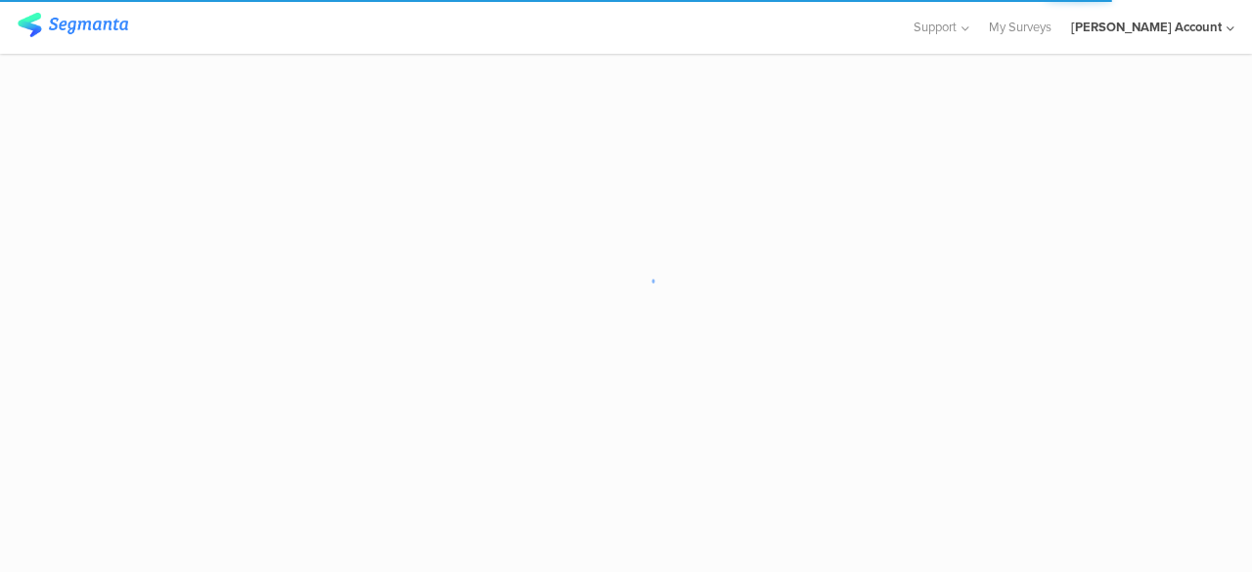
click at [1195, 24] on div "[PERSON_NAME] Account" at bounding box center [1146, 27] width 151 height 19
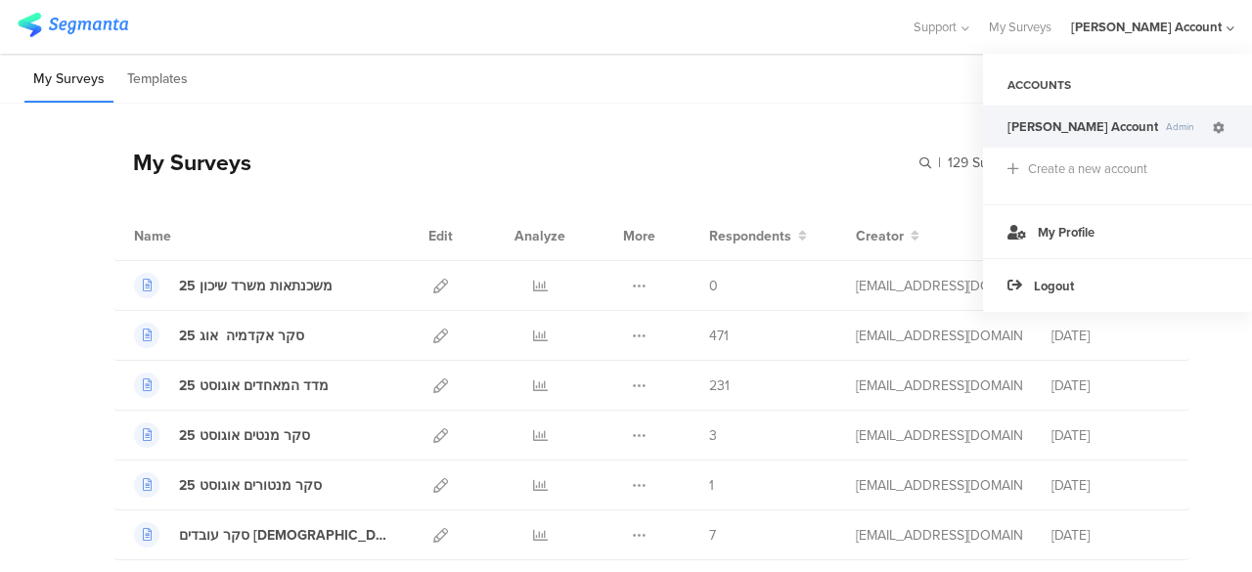
click at [1219, 125] on icon at bounding box center [1219, 128] width 12 height 12
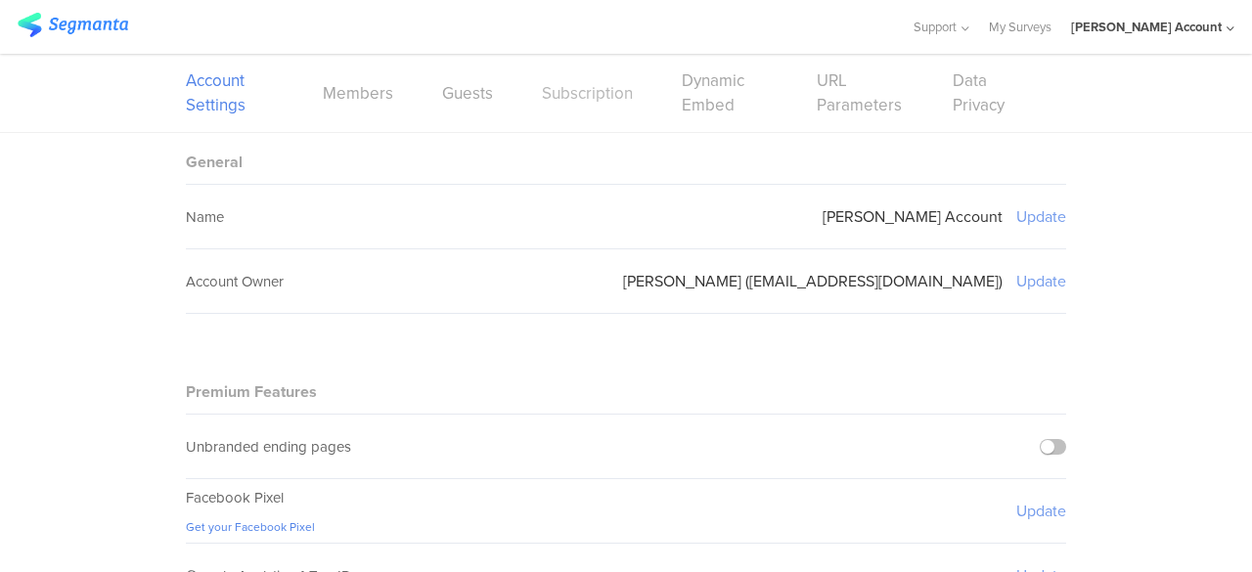
click at [600, 91] on link "Subscription" at bounding box center [587, 93] width 91 height 24
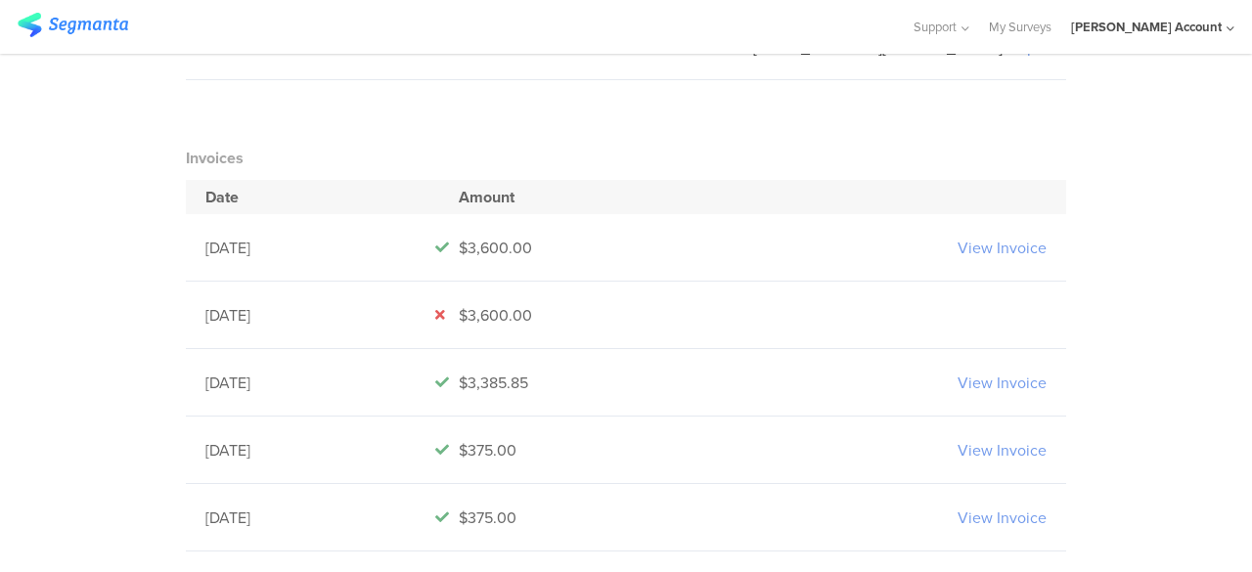
scroll to position [489, 0]
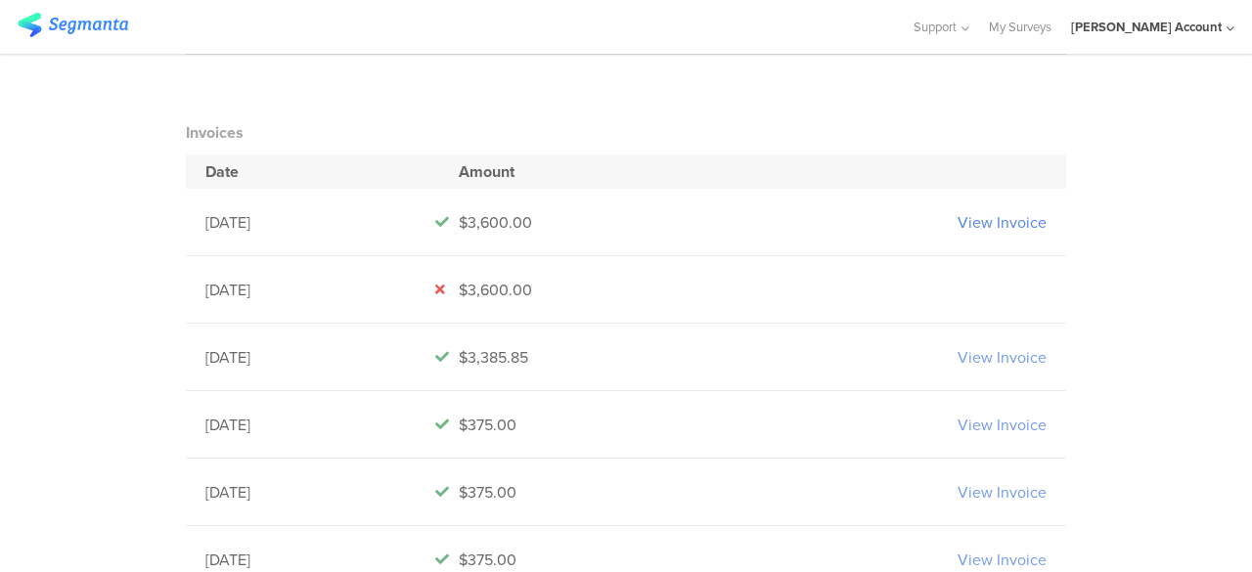
click at [984, 221] on link "View Invoice" at bounding box center [1002, 222] width 89 height 22
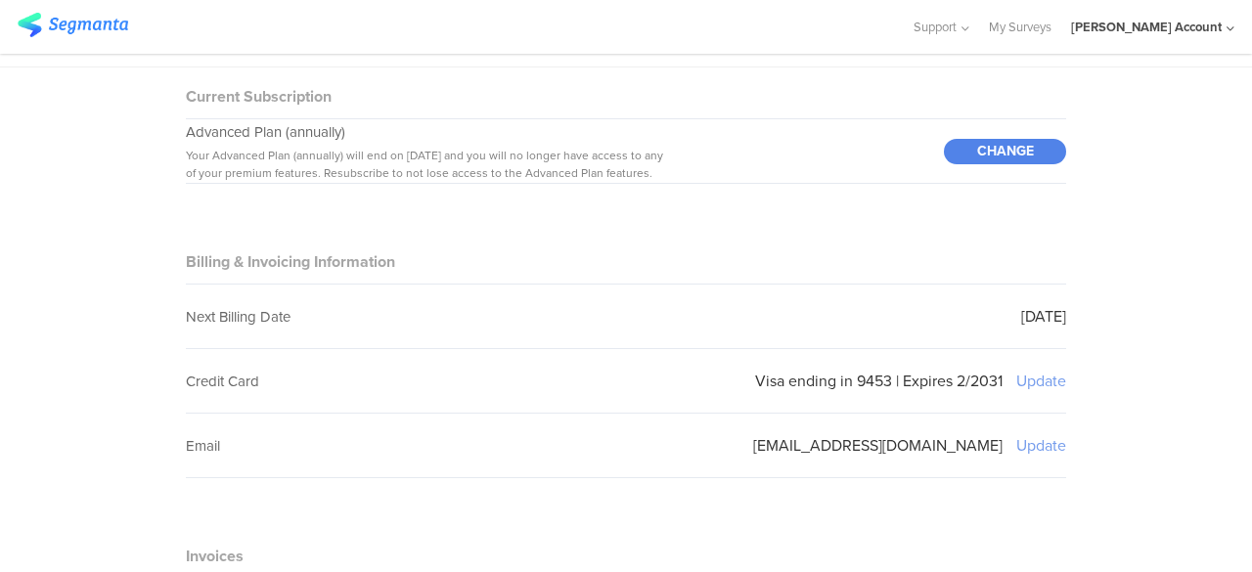
scroll to position [0, 0]
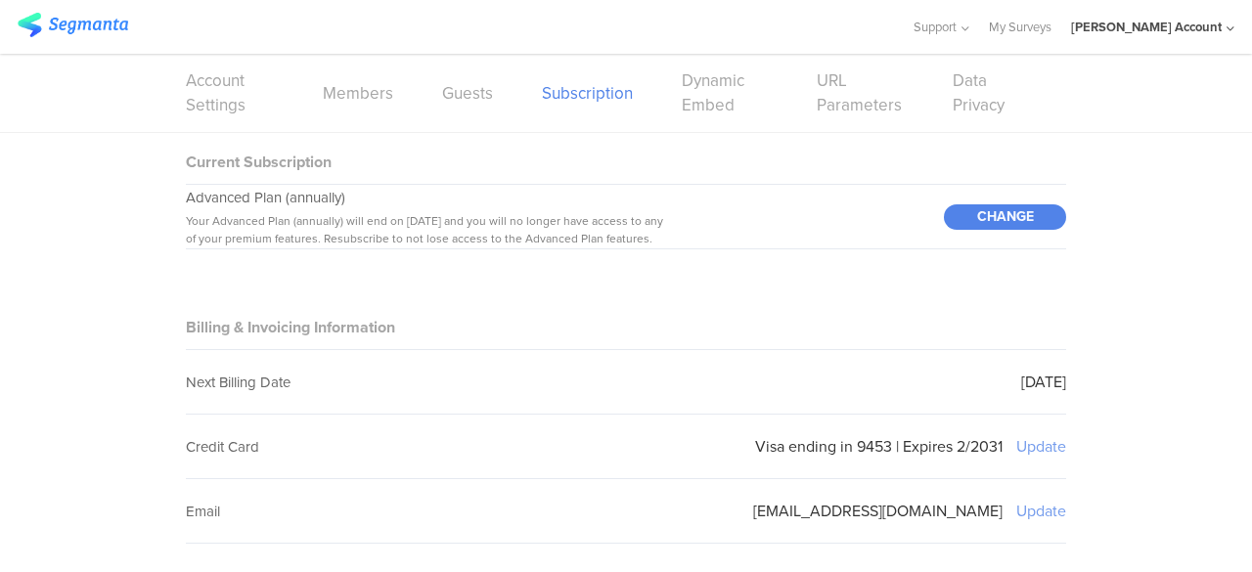
click at [523, 242] on span "Your Advanced Plan (annually) will end on Oct 2, 2025 and you will no longer ha…" at bounding box center [424, 229] width 477 height 35
click at [1014, 214] on div "CHANGE" at bounding box center [1005, 216] width 122 height 25
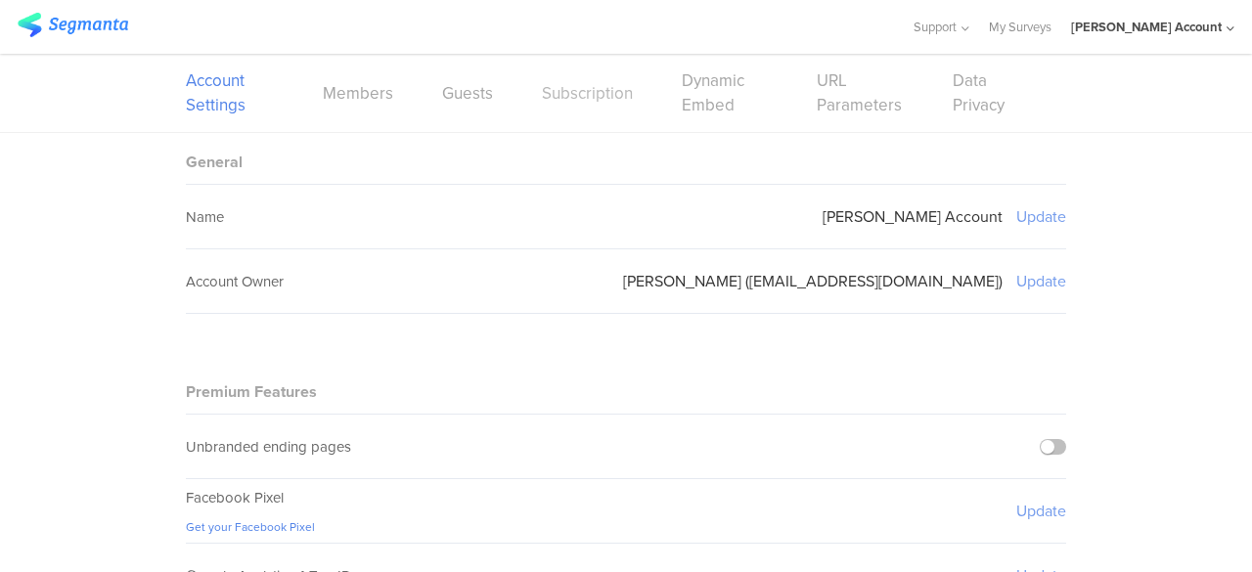
click at [565, 95] on link "Subscription" at bounding box center [587, 93] width 91 height 24
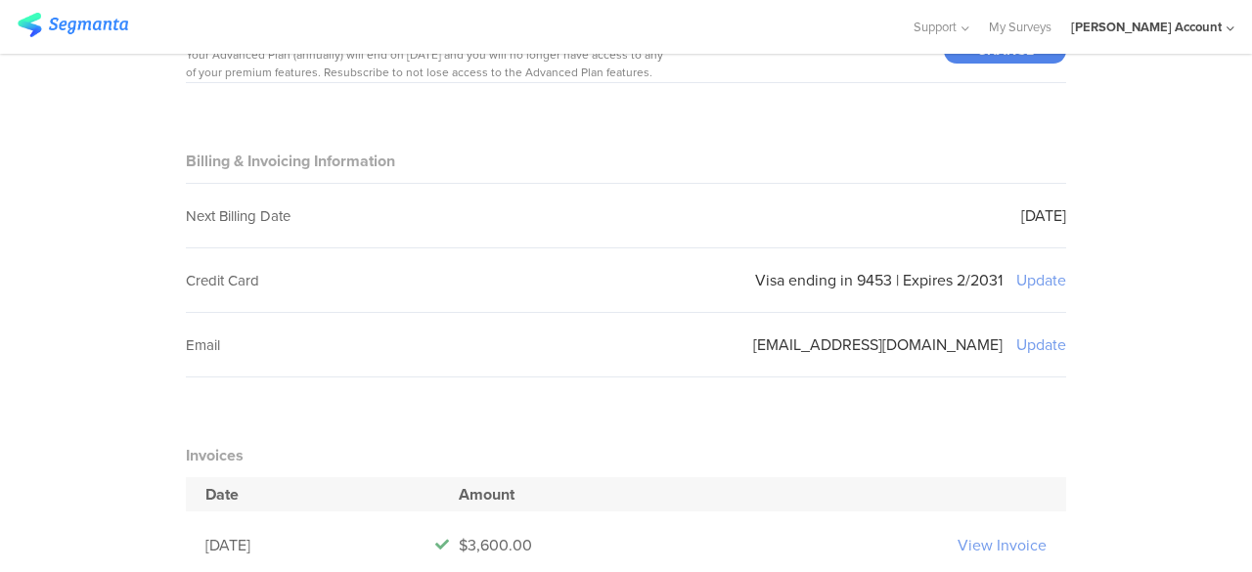
scroll to position [139, 0]
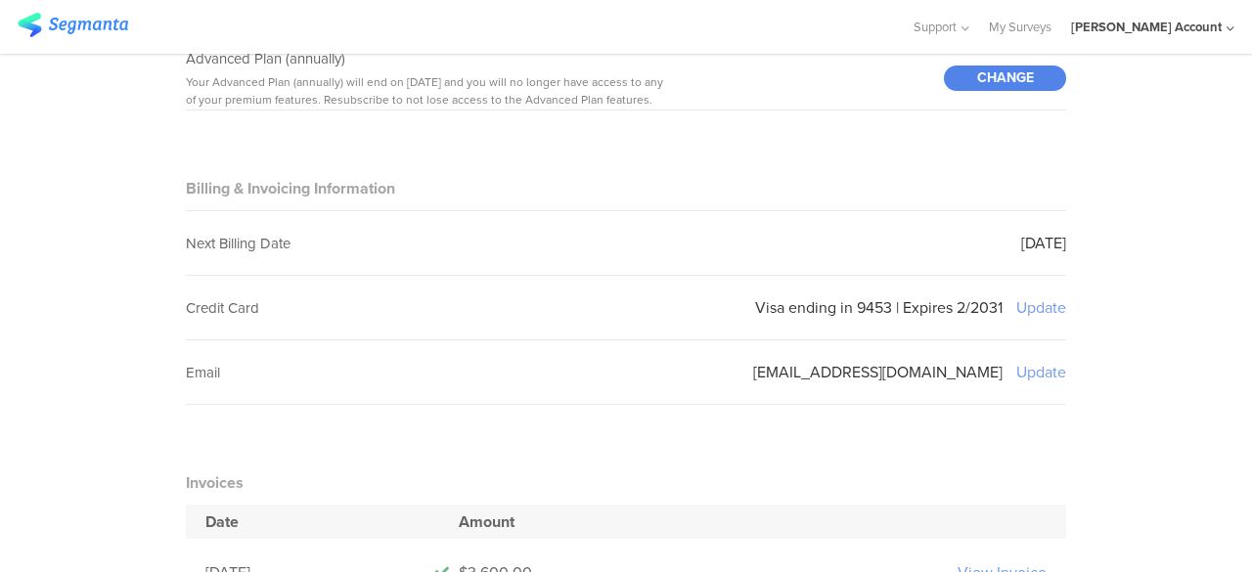
click at [296, 310] on div "Credit Card" at bounding box center [284, 308] width 196 height 22
click at [301, 255] on div "Next Billing Date" at bounding box center [284, 243] width 196 height 64
click at [857, 242] on div "Next Billing Date Oct 02, 2025" at bounding box center [626, 243] width 880 height 65
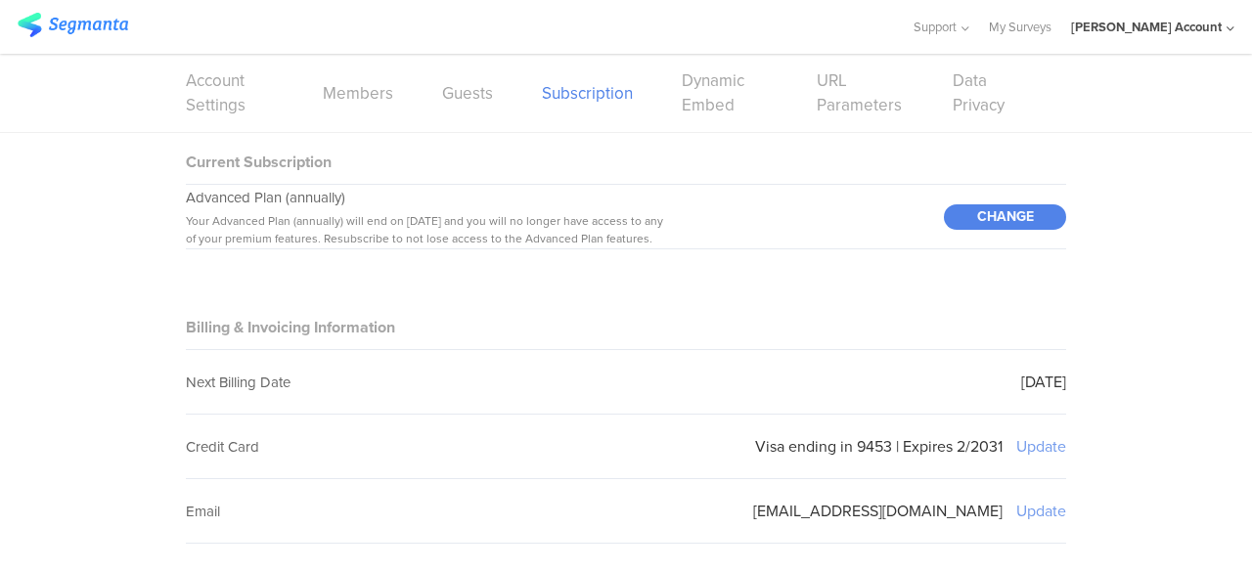
click at [707, 319] on h4 "Billing & Invoicing Information" at bounding box center [626, 321] width 880 height 46
click at [699, 86] on link "Dynamic Embed" at bounding box center [725, 92] width 86 height 49
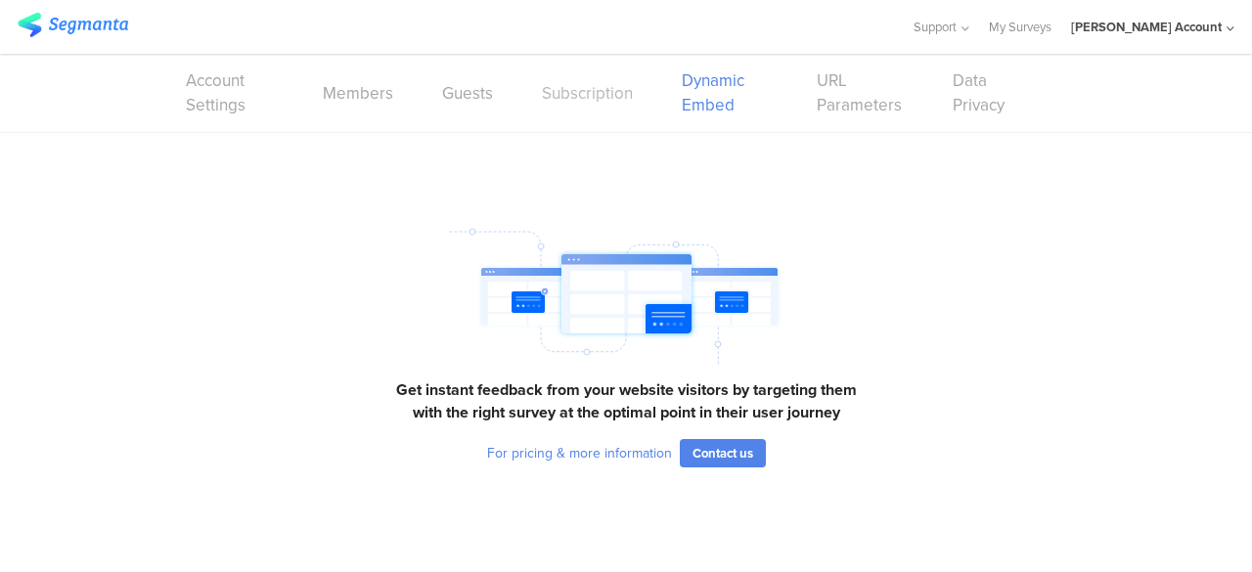
click at [585, 99] on link "Subscription" at bounding box center [587, 93] width 91 height 24
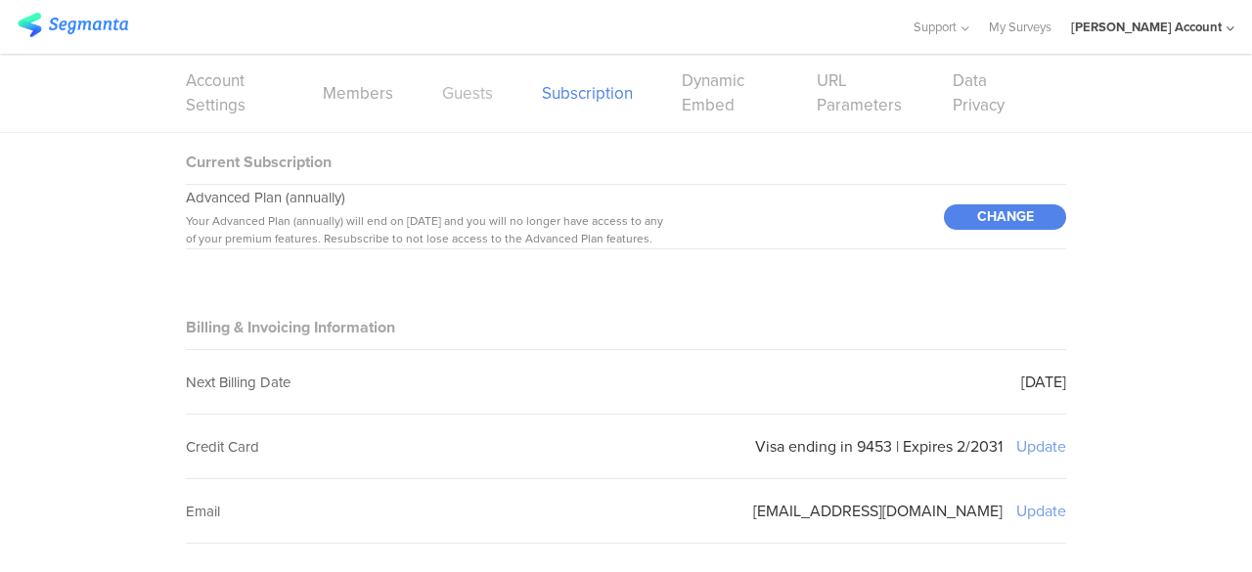
click at [458, 96] on link "Guests" at bounding box center [467, 93] width 51 height 24
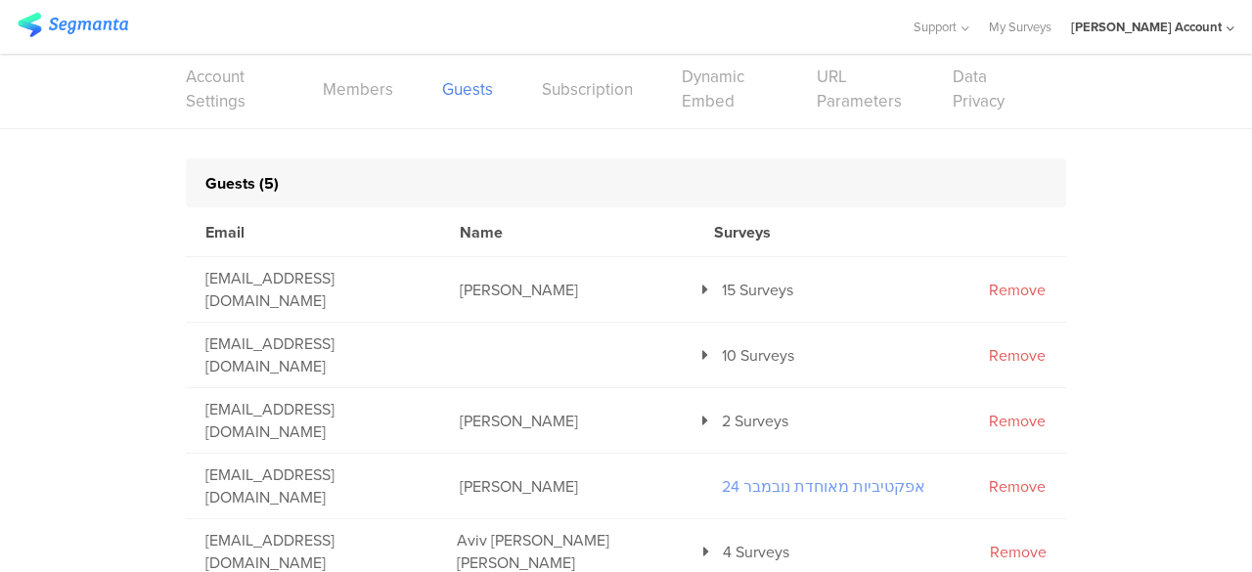
scroll to position [6, 0]
click at [587, 90] on link "Subscription" at bounding box center [587, 87] width 91 height 24
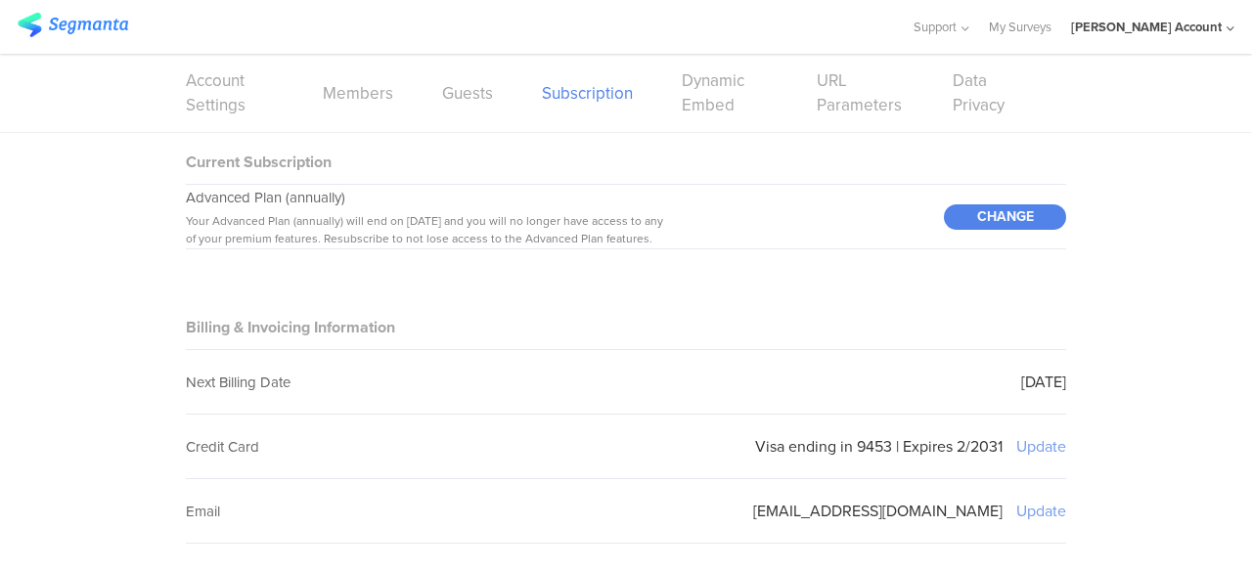
click at [370, 213] on span "Your Advanced Plan (annually) will end on Oct 2, 2025 and you will no longer ha…" at bounding box center [424, 229] width 477 height 35
click at [408, 240] on span "Your Advanced Plan (annually) will end on Oct 2, 2025 and you will no longer ha…" at bounding box center [424, 229] width 477 height 35
click at [970, 212] on div "CHANGE" at bounding box center [1005, 216] width 122 height 25
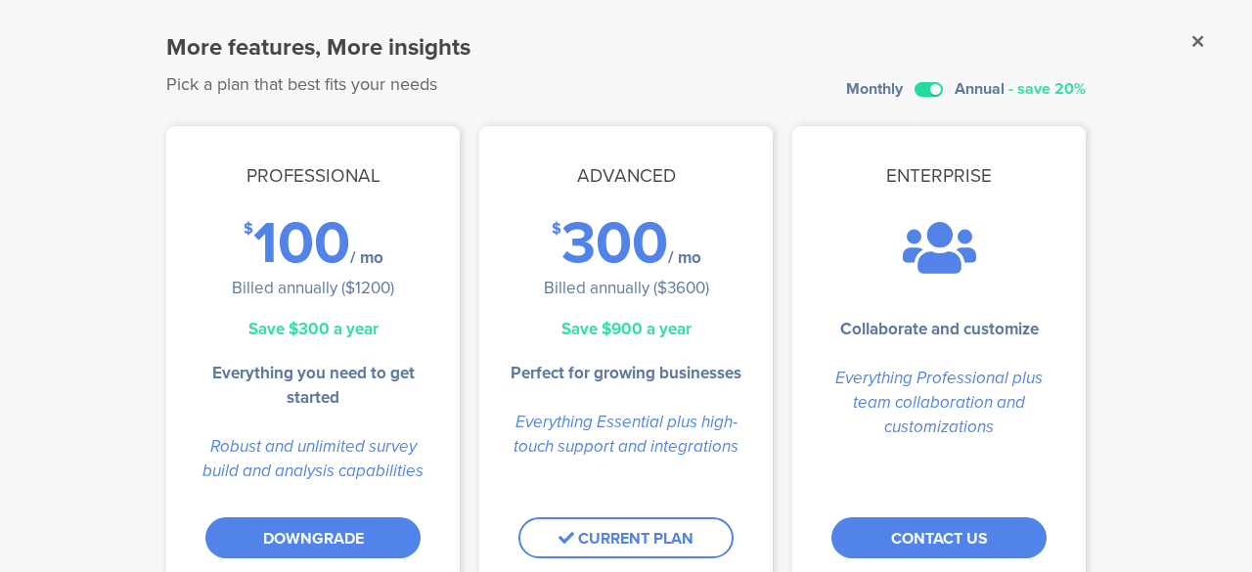
click at [922, 84] on label at bounding box center [929, 89] width 28 height 15
click at [0, 0] on input "checkbox" at bounding box center [0, 0] width 0 height 0
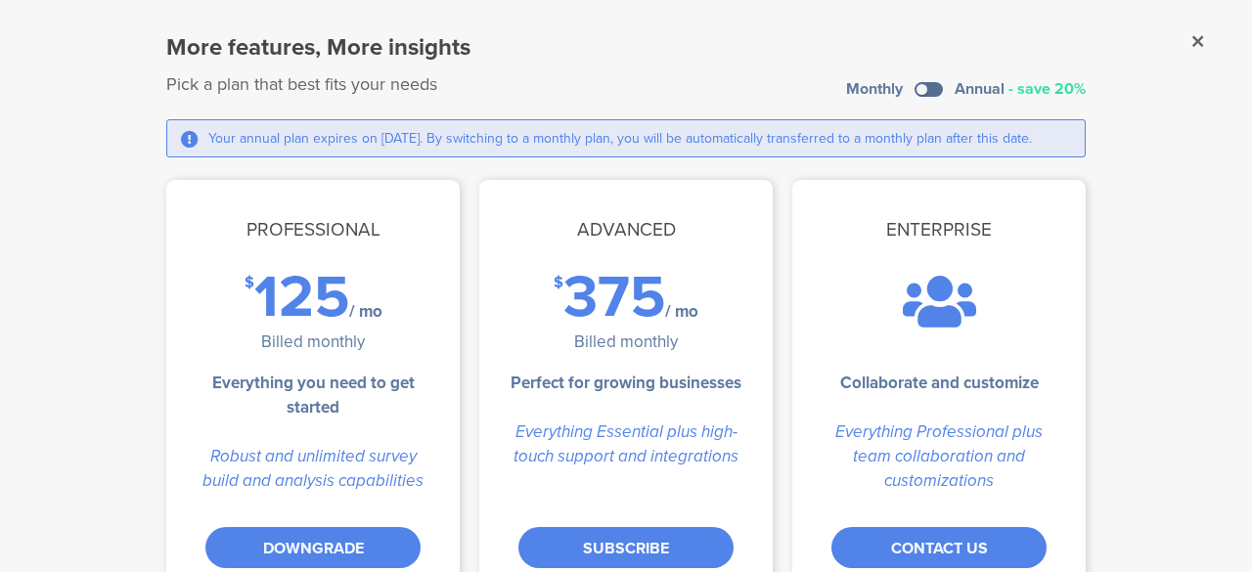
click at [922, 84] on label at bounding box center [929, 89] width 28 height 15
click at [0, 0] on input "checkbox" at bounding box center [0, 0] width 0 height 0
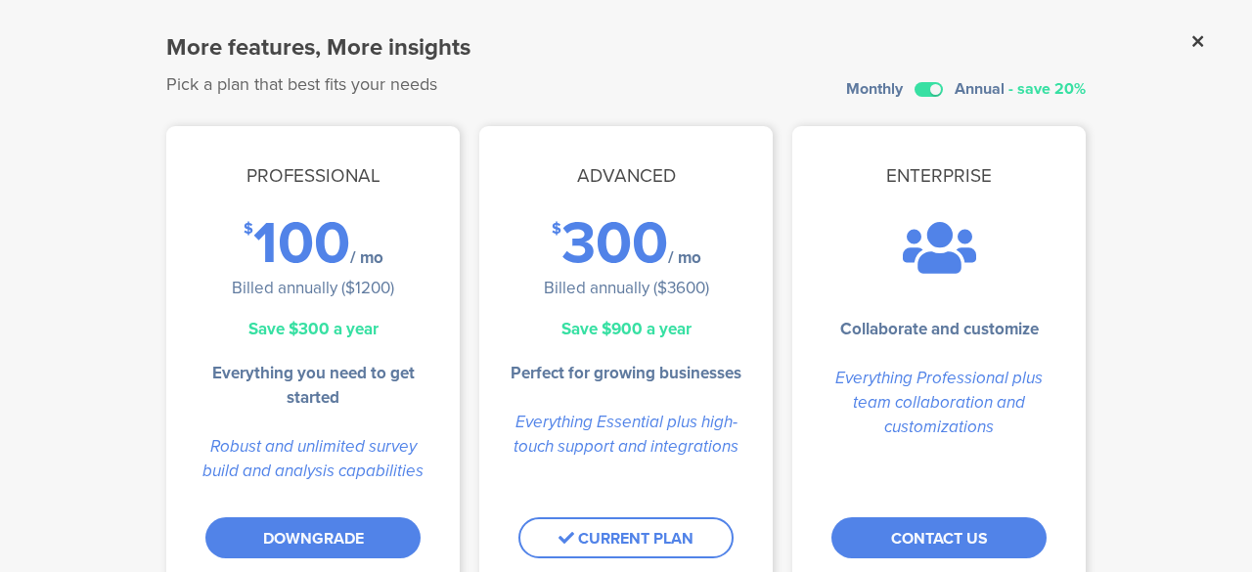
click at [1192, 38] on icon at bounding box center [1197, 41] width 11 height 18
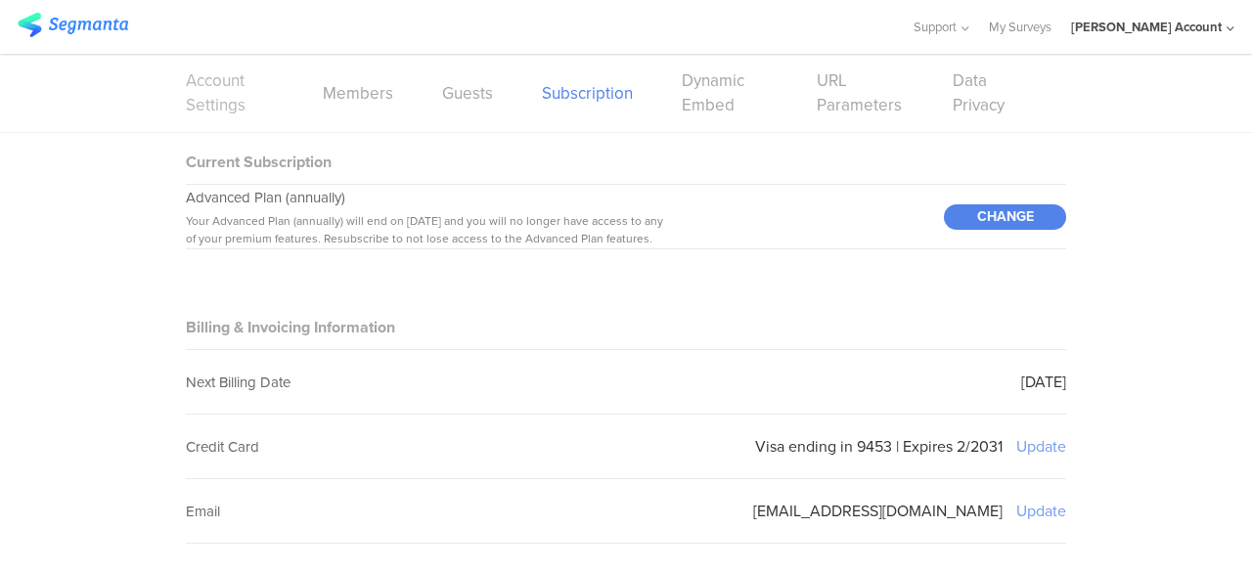
click at [213, 94] on link "Account Settings" at bounding box center [230, 92] width 88 height 49
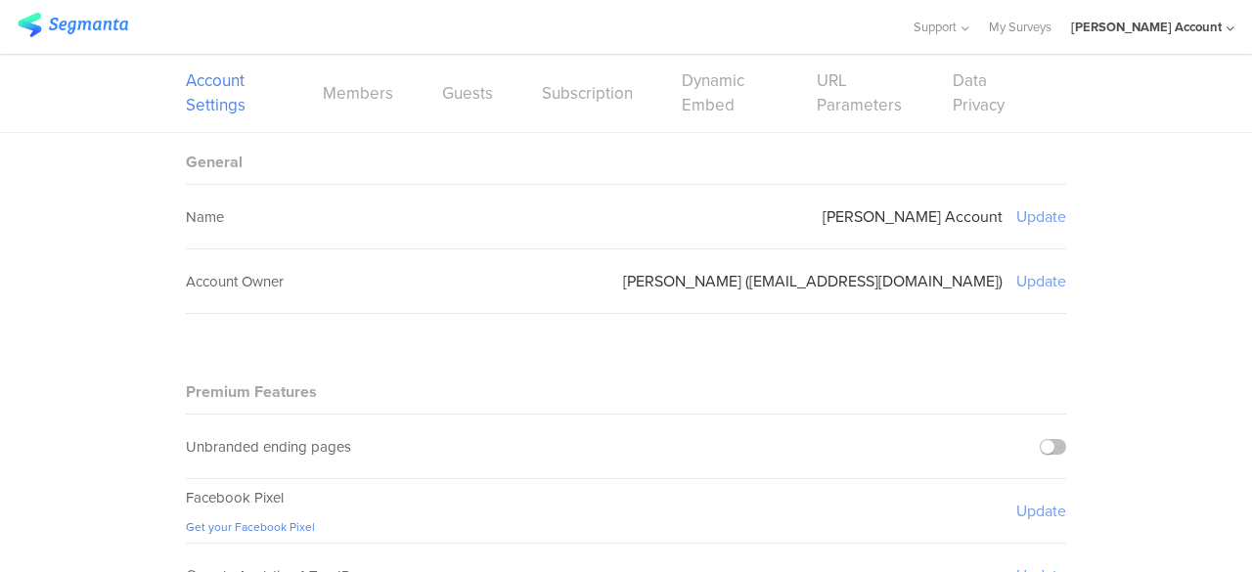
click at [256, 287] on sg-field-title "Account Owner" at bounding box center [235, 282] width 98 height 22
click at [969, 107] on link "Data Privacy" at bounding box center [985, 92] width 65 height 49
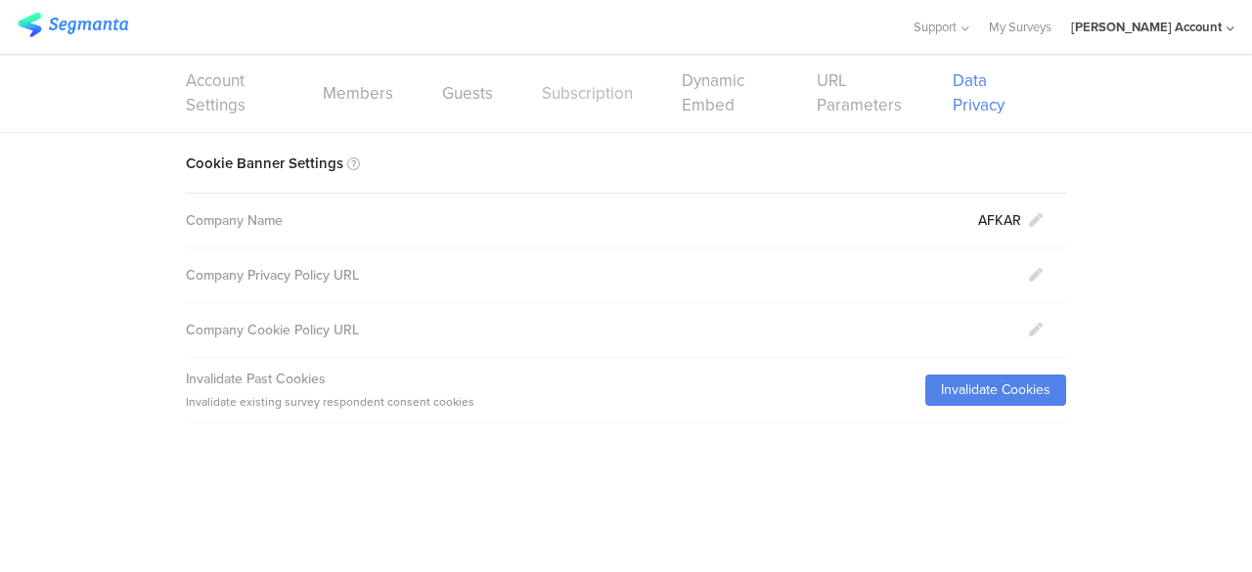
click at [612, 98] on link "Subscription" at bounding box center [587, 93] width 91 height 24
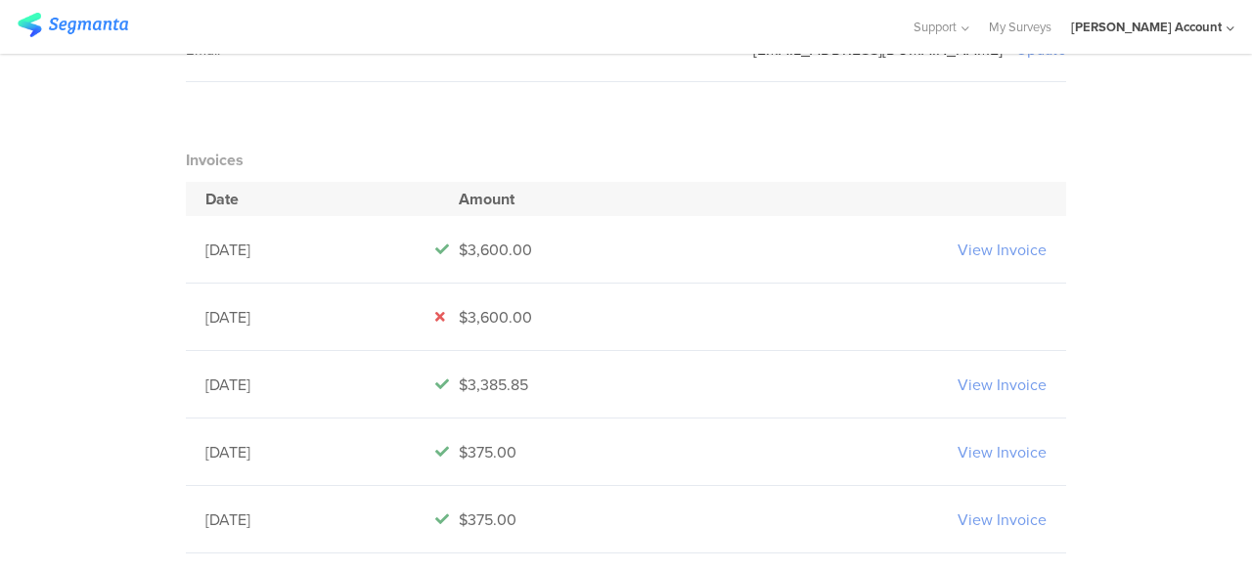
scroll to position [489, 0]
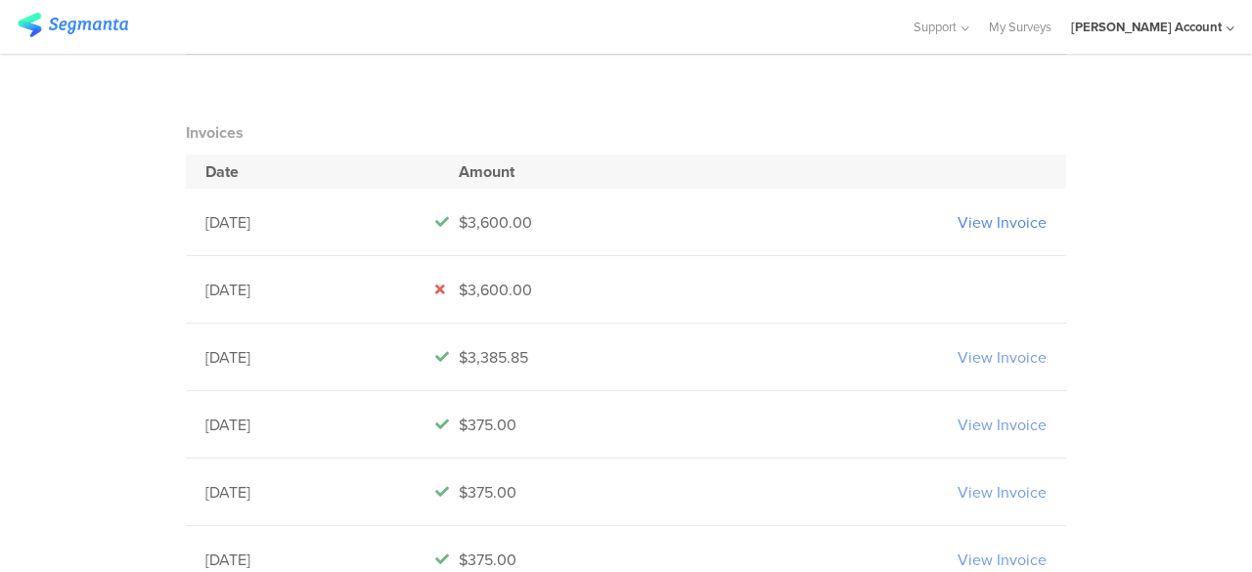
click at [1010, 220] on link "View Invoice" at bounding box center [1002, 222] width 89 height 22
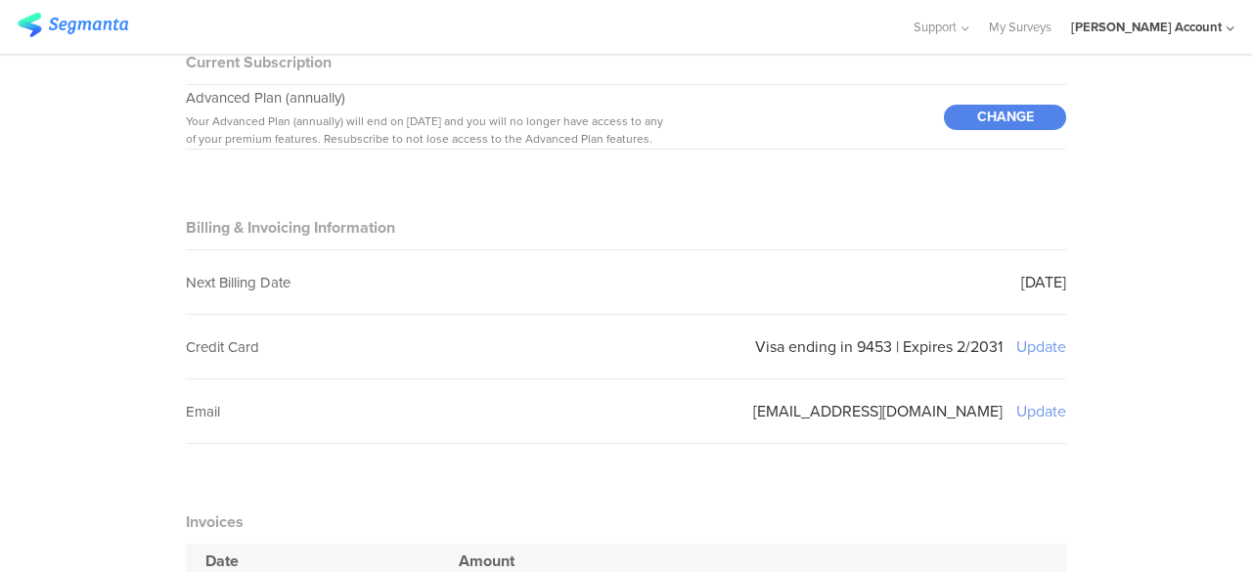
scroll to position [0, 0]
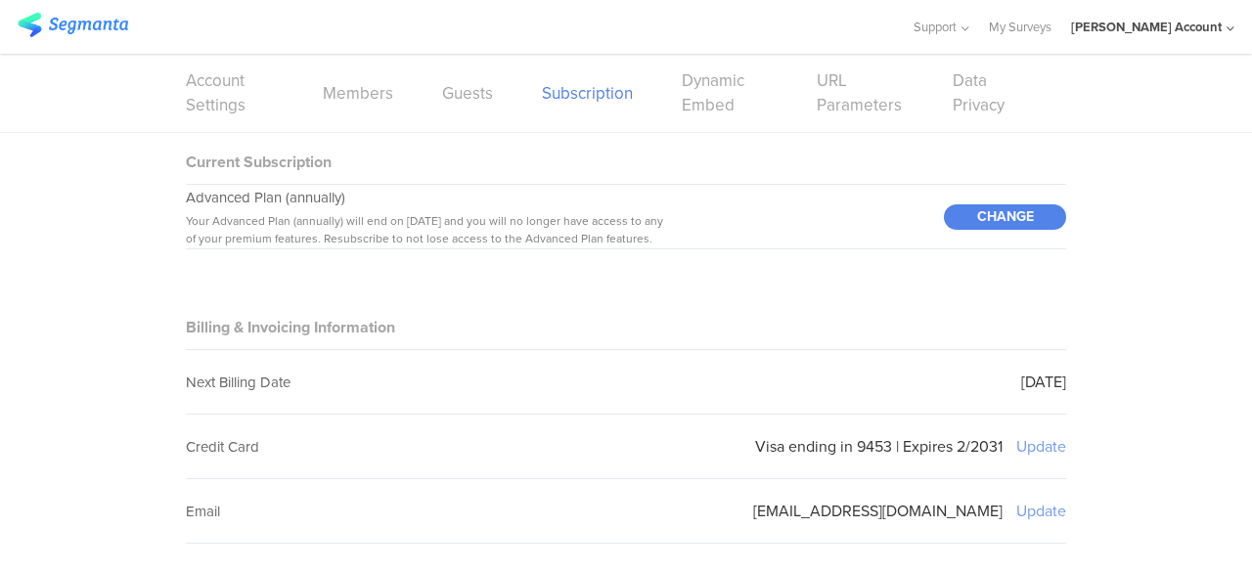
click at [1162, 27] on div "[PERSON_NAME] Account" at bounding box center [1146, 27] width 151 height 19
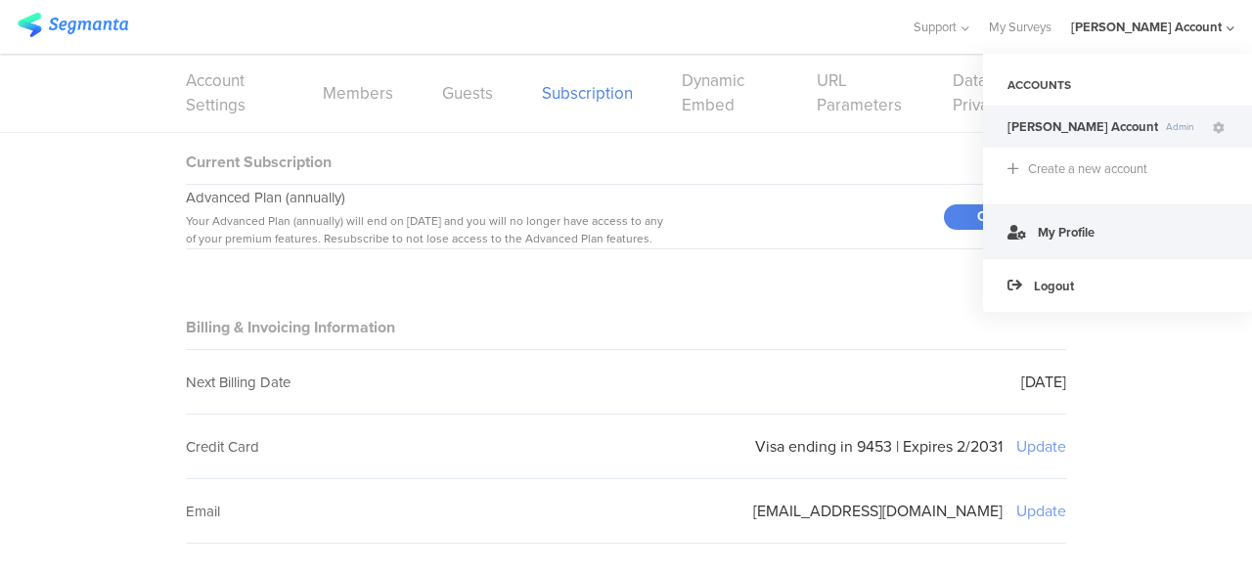
click at [1060, 233] on span "My Profile" at bounding box center [1066, 232] width 57 height 19
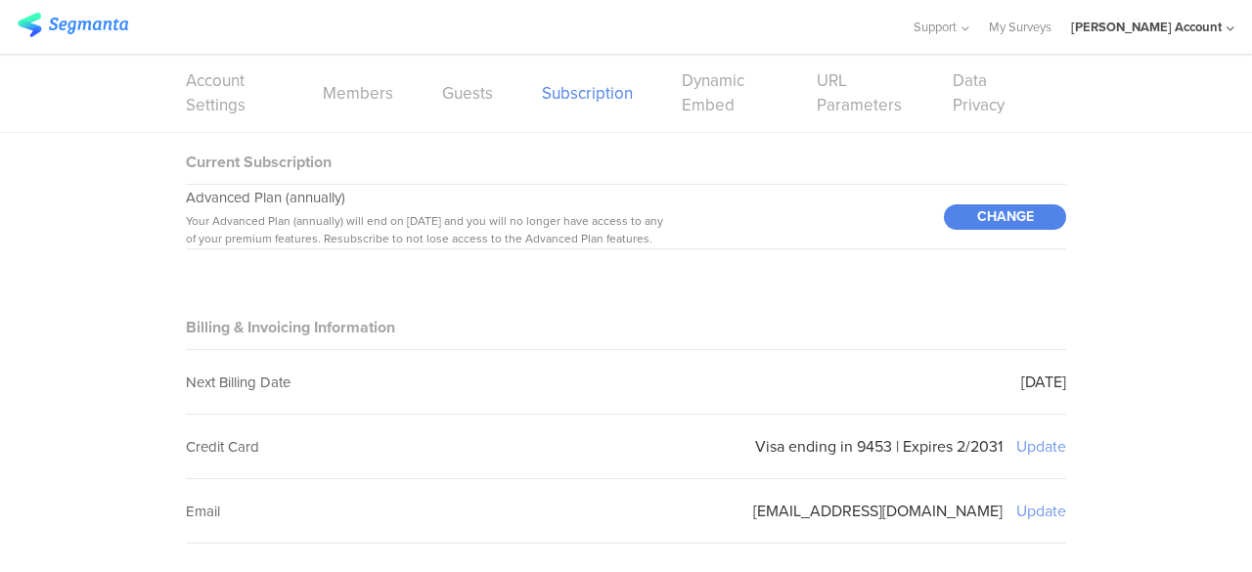
click at [1230, 26] on icon at bounding box center [1231, 29] width 8 height 15
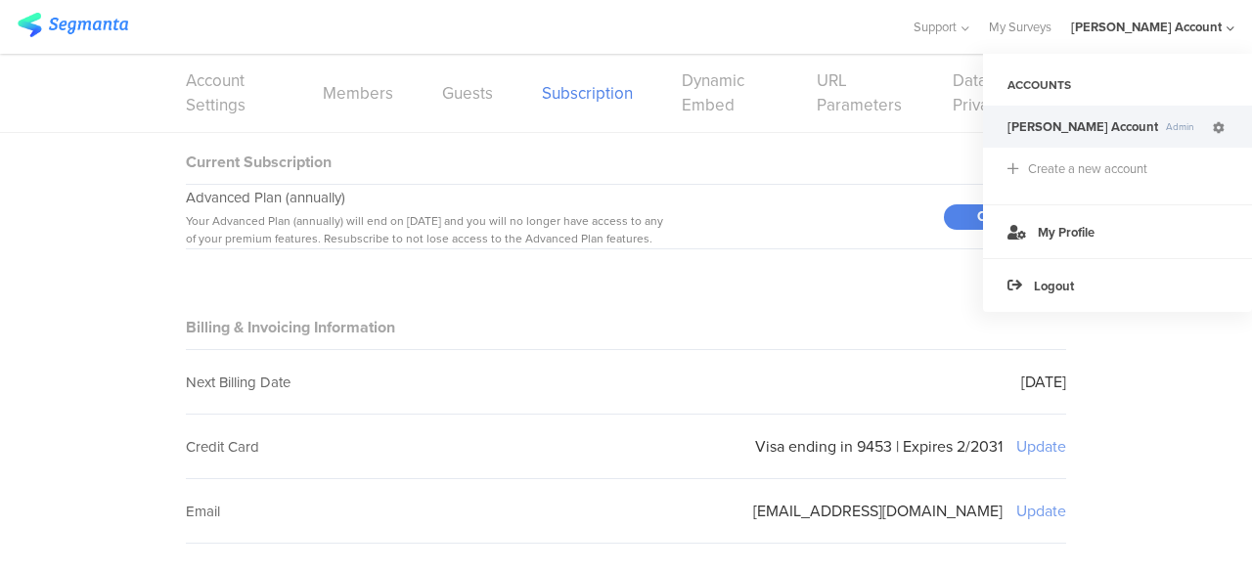
click at [1219, 125] on icon at bounding box center [1219, 128] width 12 height 12
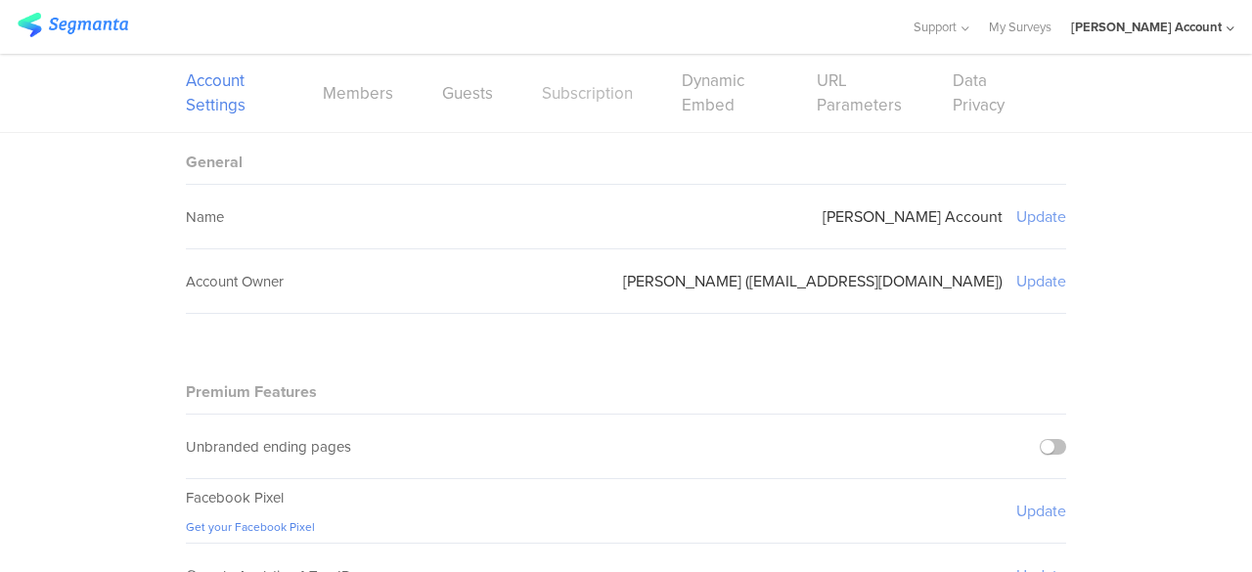
click at [561, 91] on link "Subscription" at bounding box center [587, 93] width 91 height 24
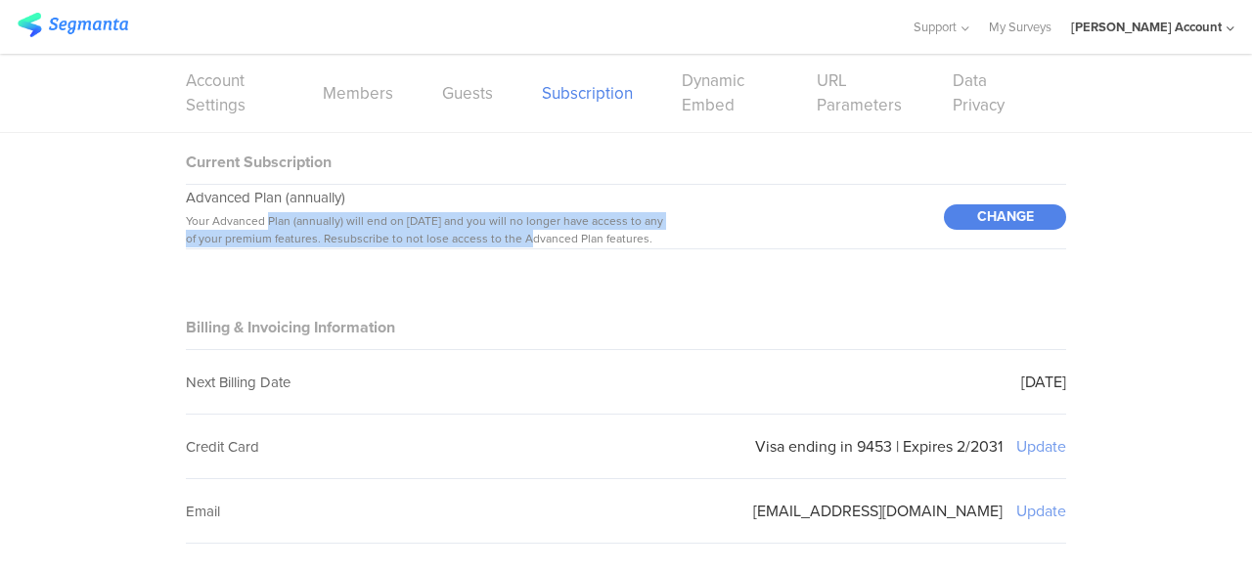
drag, startPoint x: 270, startPoint y: 219, endPoint x: 510, endPoint y: 241, distance: 240.6
click at [510, 241] on span "Your Advanced Plan (annually) will end on Oct 2, 2025 and you will no longer ha…" at bounding box center [424, 229] width 477 height 35
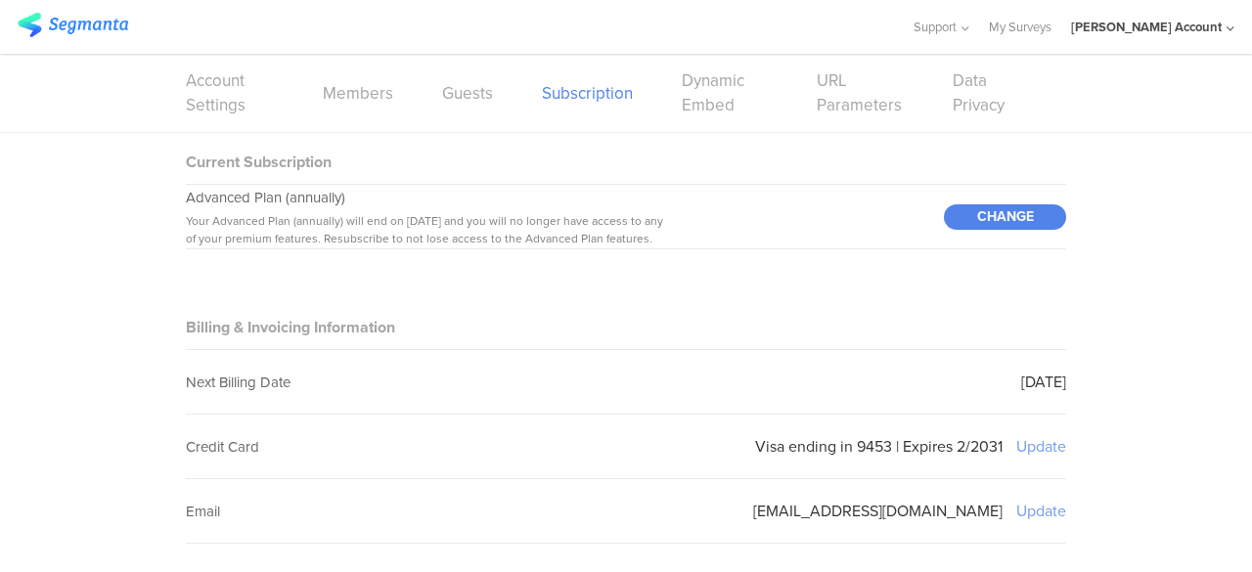
drag, startPoint x: 335, startPoint y: 235, endPoint x: 560, endPoint y: 228, distance: 226.0
click at [603, 233] on span "Your Advanced Plan (annually) will end on Oct 2, 2025 and you will no longer ha…" at bounding box center [424, 229] width 477 height 35
drag, startPoint x: 505, startPoint y: 222, endPoint x: 462, endPoint y: 223, distance: 43.0
click at [504, 222] on span "Your Advanced Plan (annually) will end on Oct 2, 2025 and you will no longer ha…" at bounding box center [424, 229] width 477 height 35
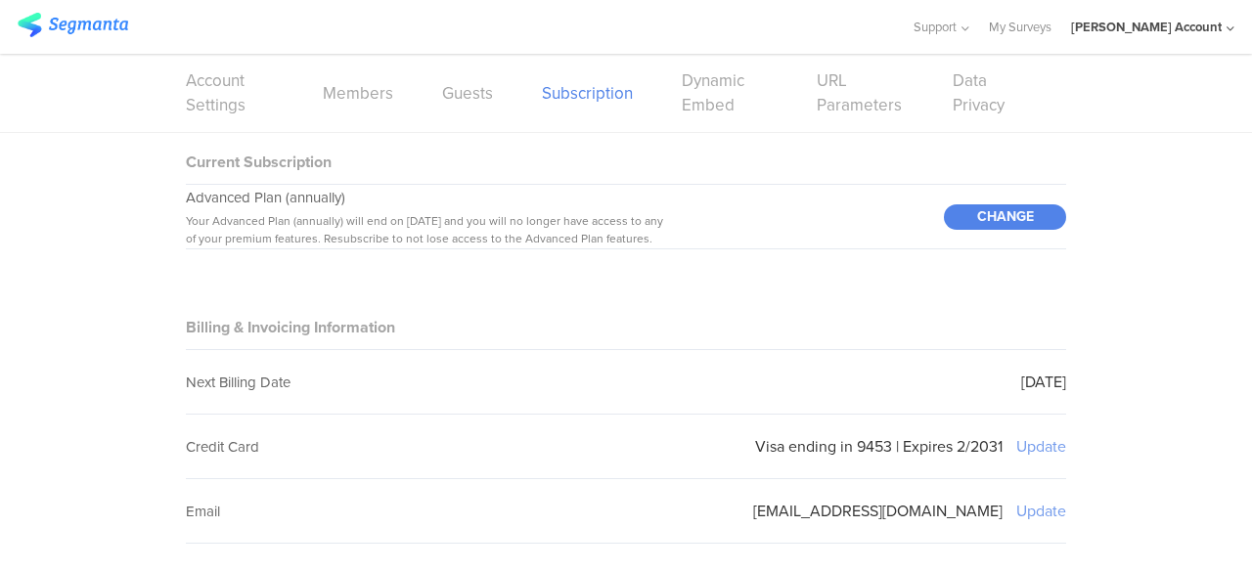
drag, startPoint x: 264, startPoint y: 218, endPoint x: 654, endPoint y: 236, distance: 390.7
click at [654, 236] on div "Your Advanced Plan (annually) will end on Oct 2, 2025 and you will no longer ha…" at bounding box center [428, 229] width 484 height 35
copy span "lan (annually) will end on Oct 2, 2025 and you will no longer have access to an…"
click at [483, 152] on h4 "Current Subscription" at bounding box center [626, 156] width 880 height 46
click at [92, 22] on img at bounding box center [73, 25] width 111 height 24
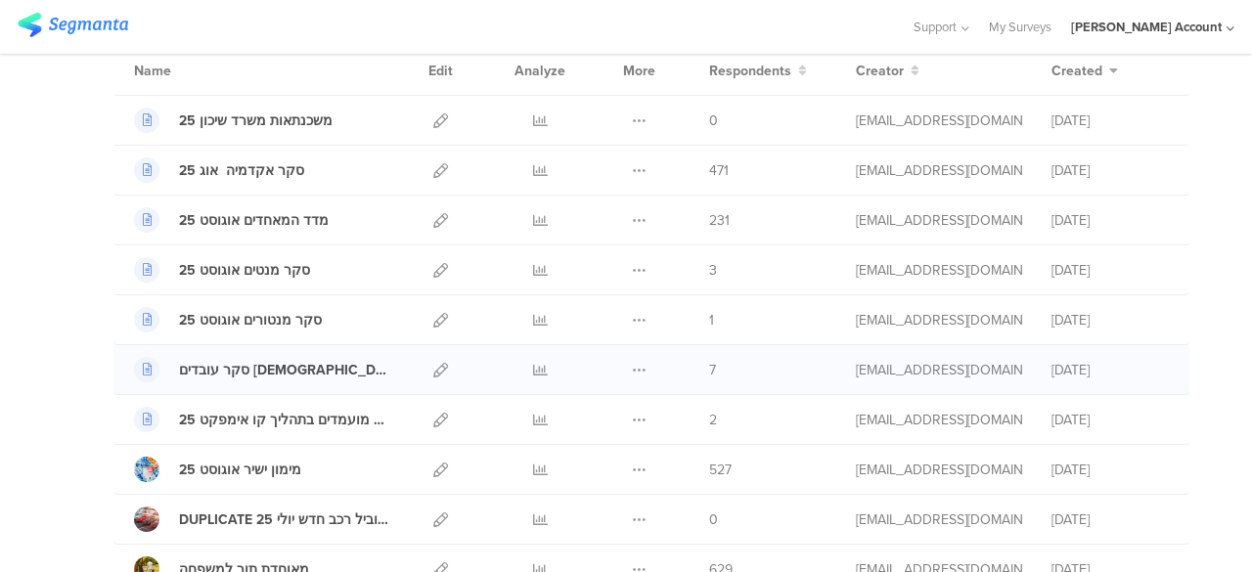
scroll to position [196, 0]
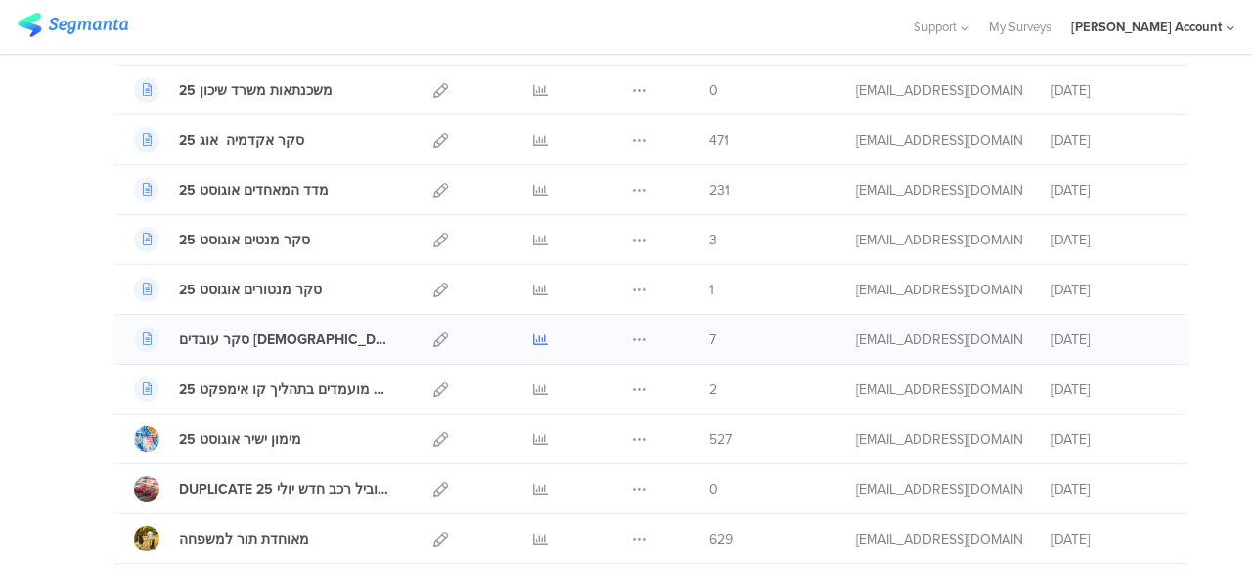
click at [533, 337] on icon at bounding box center [540, 340] width 15 height 15
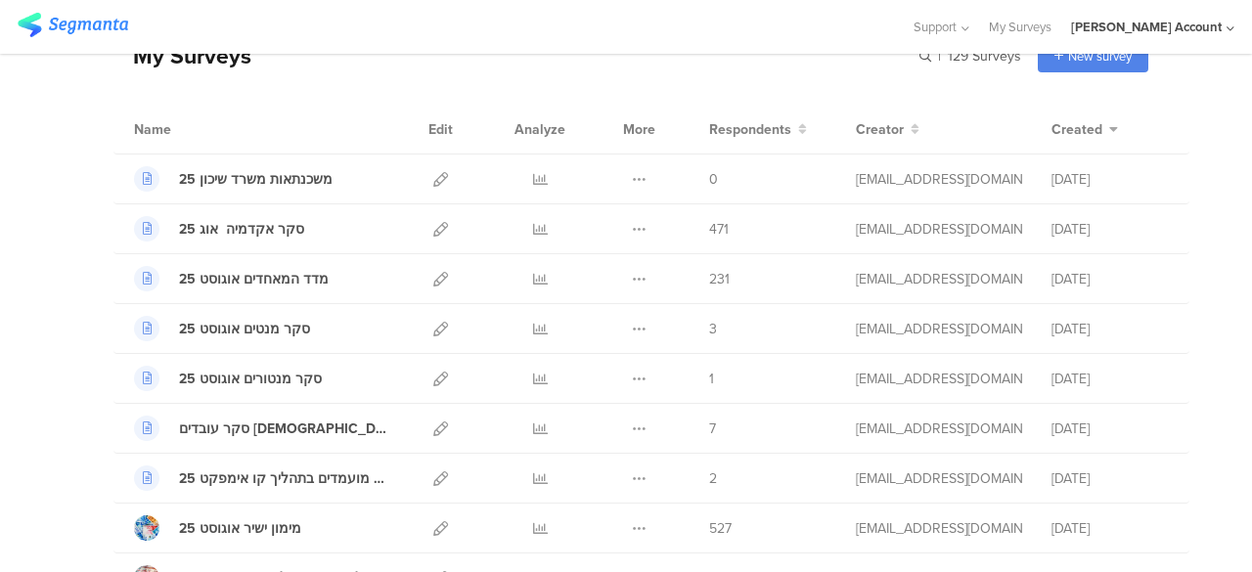
scroll to position [0, 0]
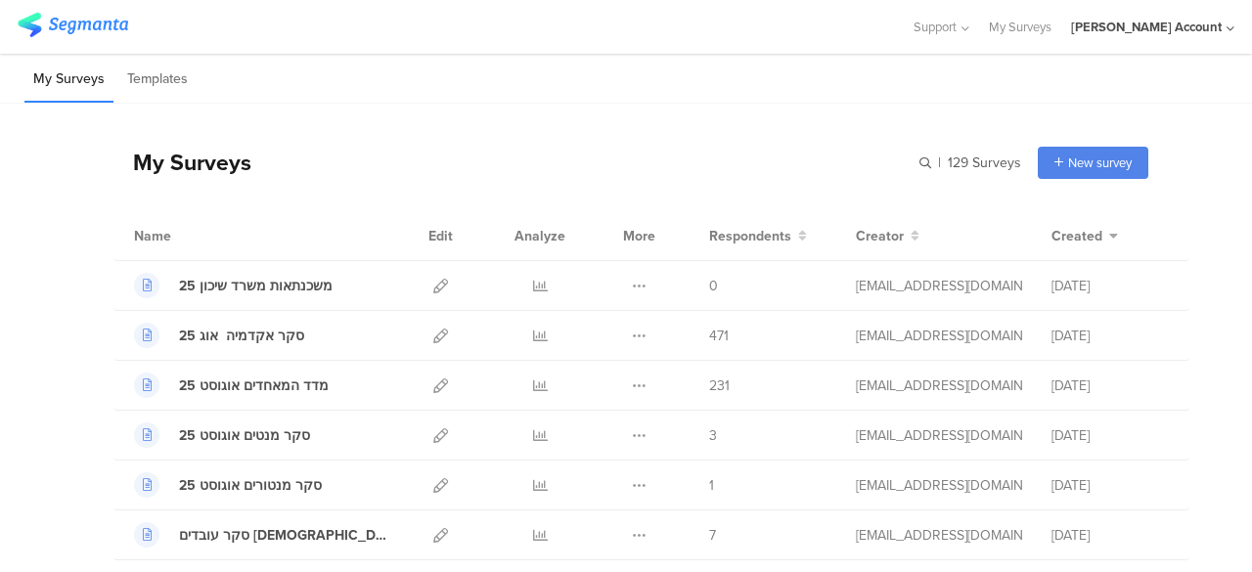
click at [606, 130] on div "My Surveys | 129 Surveys New survey Start from scratch Choose from templates" at bounding box center [630, 162] width 1035 height 78
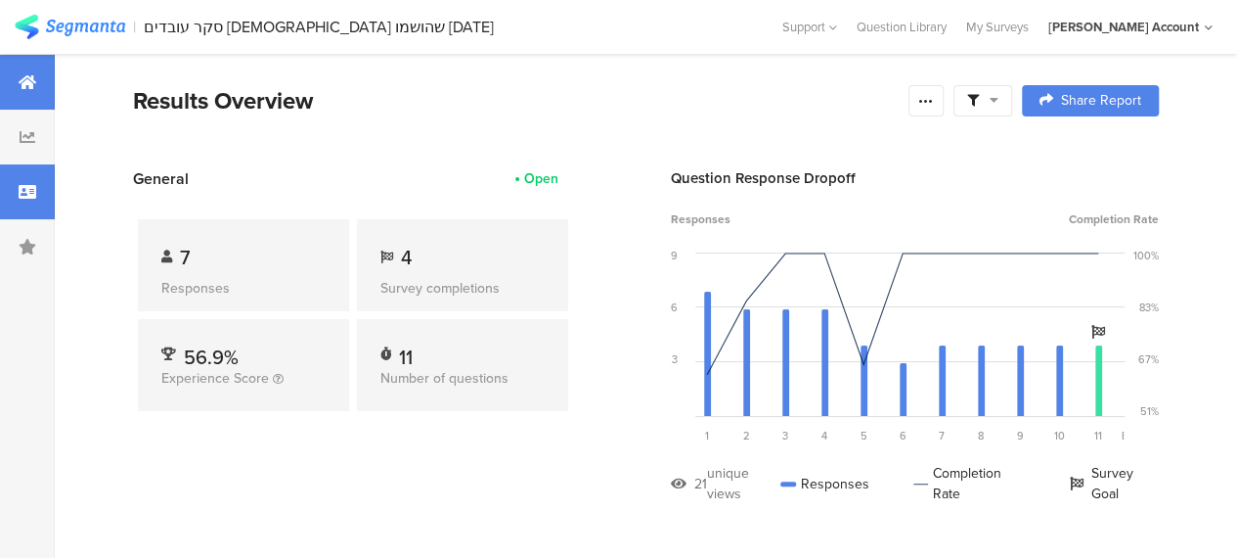
click at [25, 193] on icon at bounding box center [28, 192] width 18 height 16
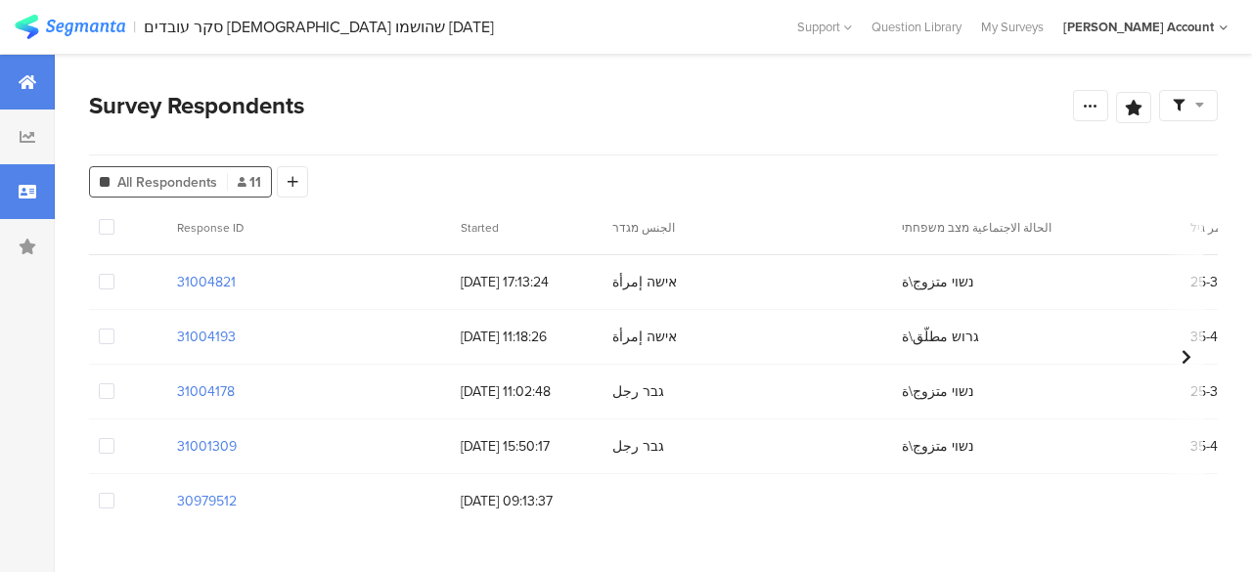
click at [29, 83] on icon at bounding box center [28, 82] width 18 height 16
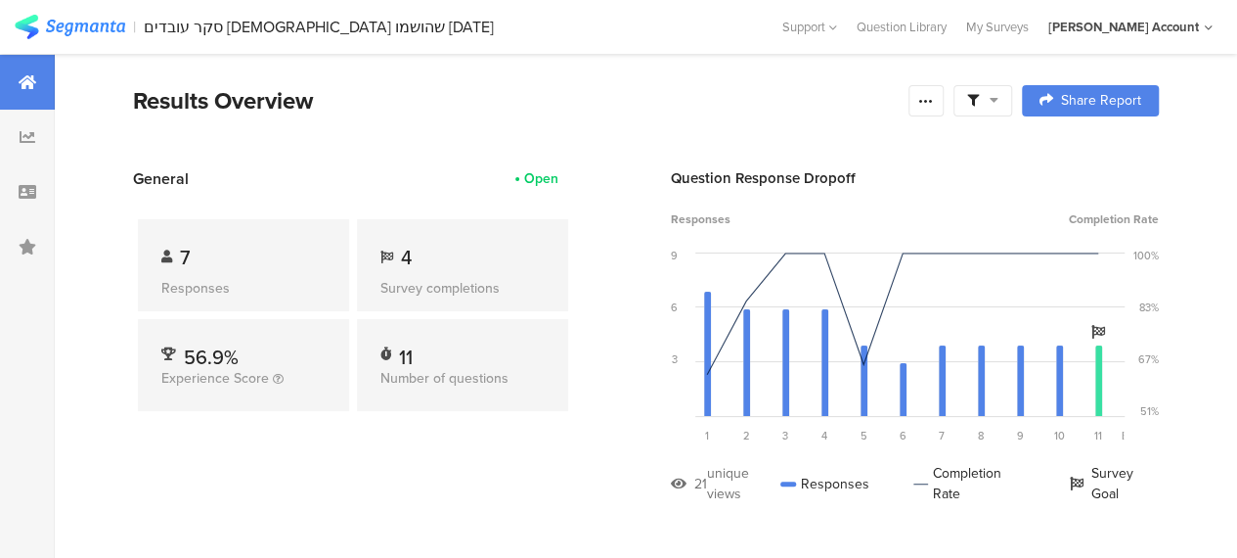
click at [450, 103] on div "Results Overview" at bounding box center [516, 100] width 766 height 35
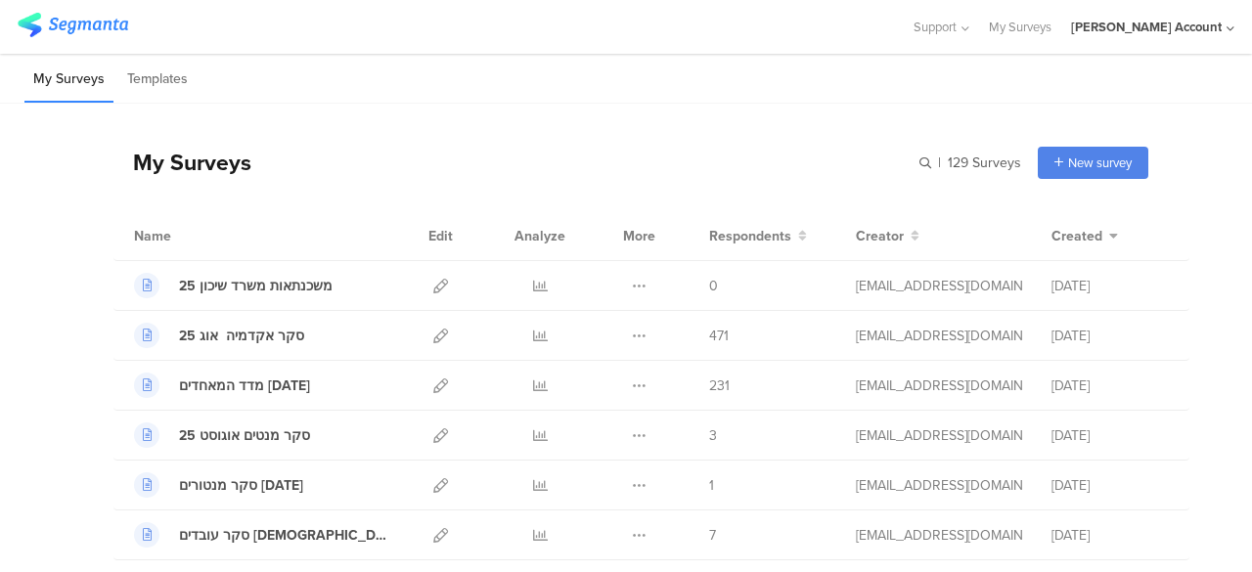
click at [720, 173] on div "My Surveys | 129 Surveys New survey Start from scratch Choose from templates" at bounding box center [630, 162] width 1035 height 78
click at [416, 185] on div "My Surveys | 129 Surveys New survey Start from scratch Choose from templates" at bounding box center [630, 162] width 1035 height 78
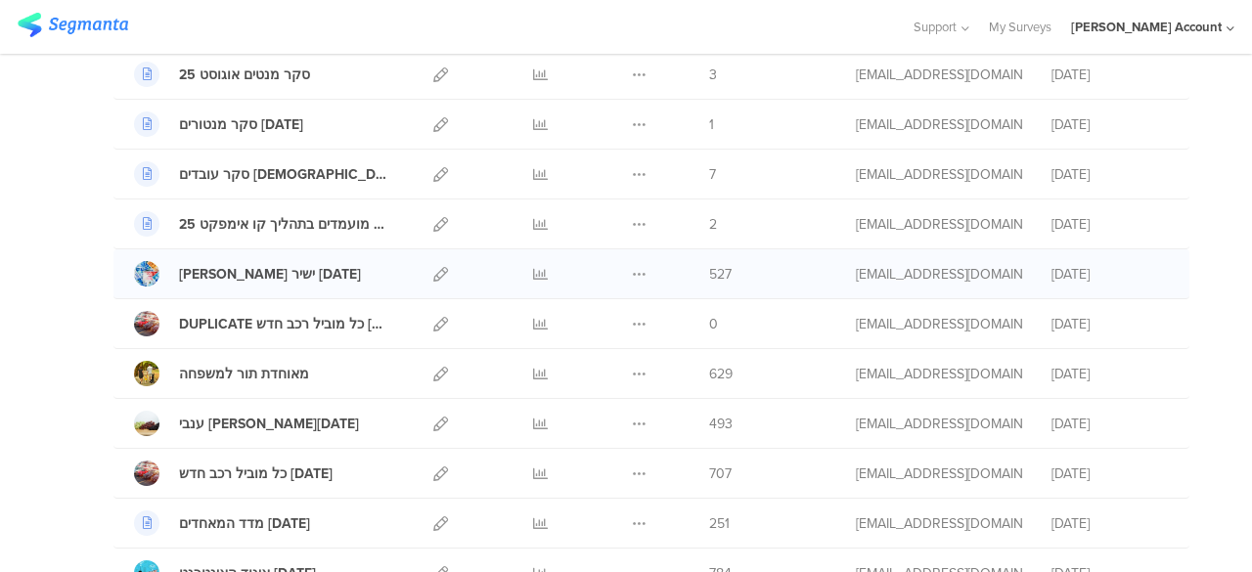
scroll to position [391, 0]
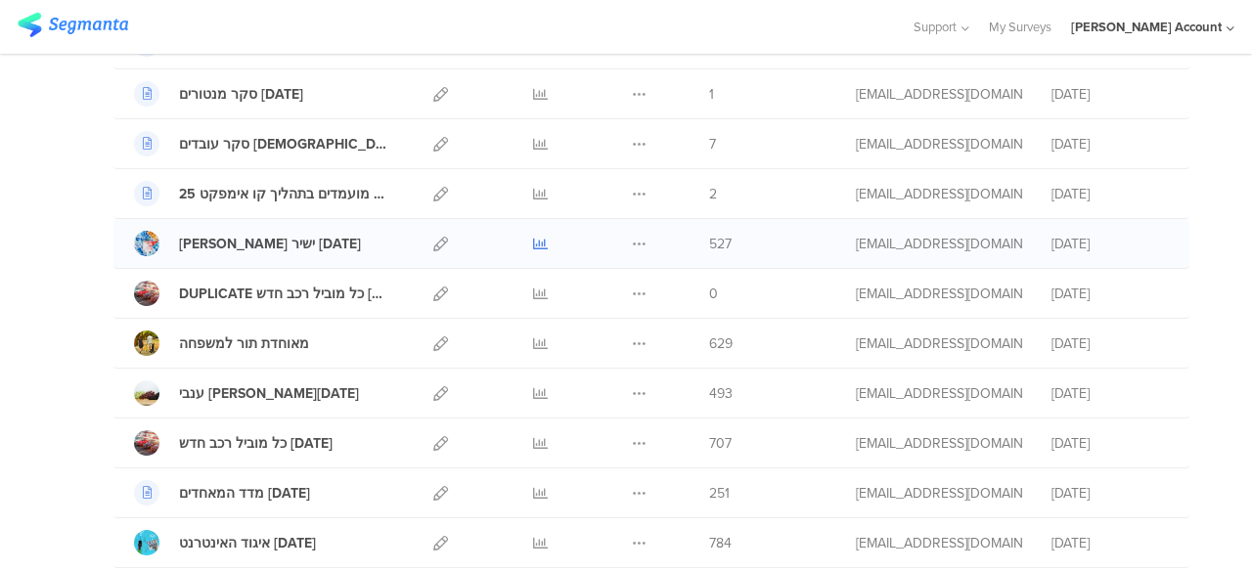
click at [533, 242] on icon at bounding box center [540, 244] width 15 height 15
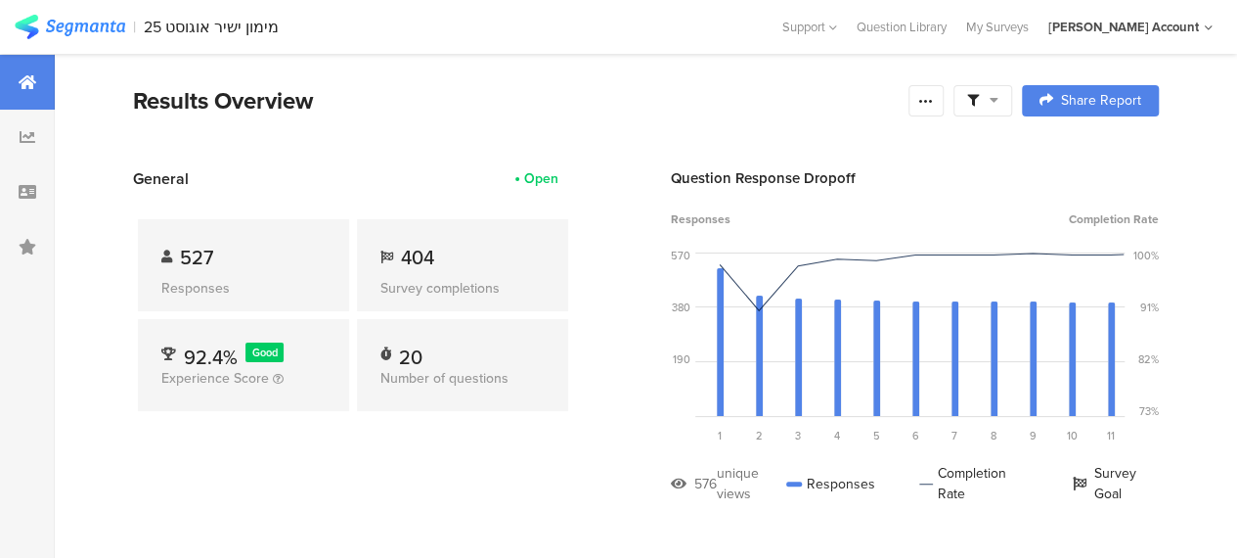
click at [999, 93] on icon at bounding box center [994, 100] width 9 height 14
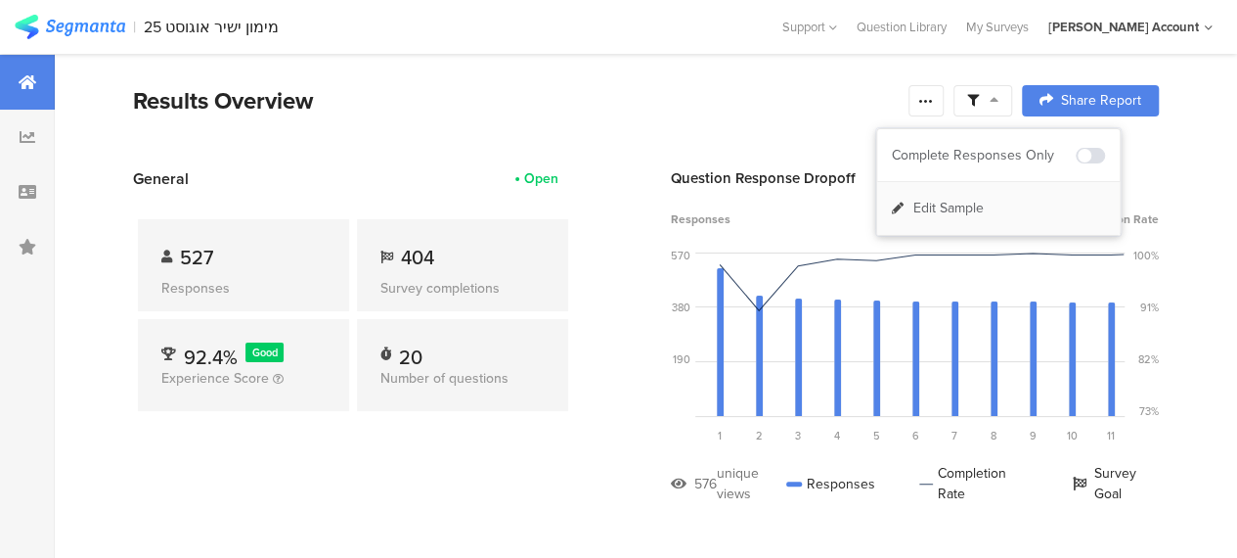
drag, startPoint x: 1003, startPoint y: 154, endPoint x: 953, endPoint y: 206, distance: 72.7
click at [1002, 154] on div "Complete Responses Only" at bounding box center [984, 156] width 184 height 20
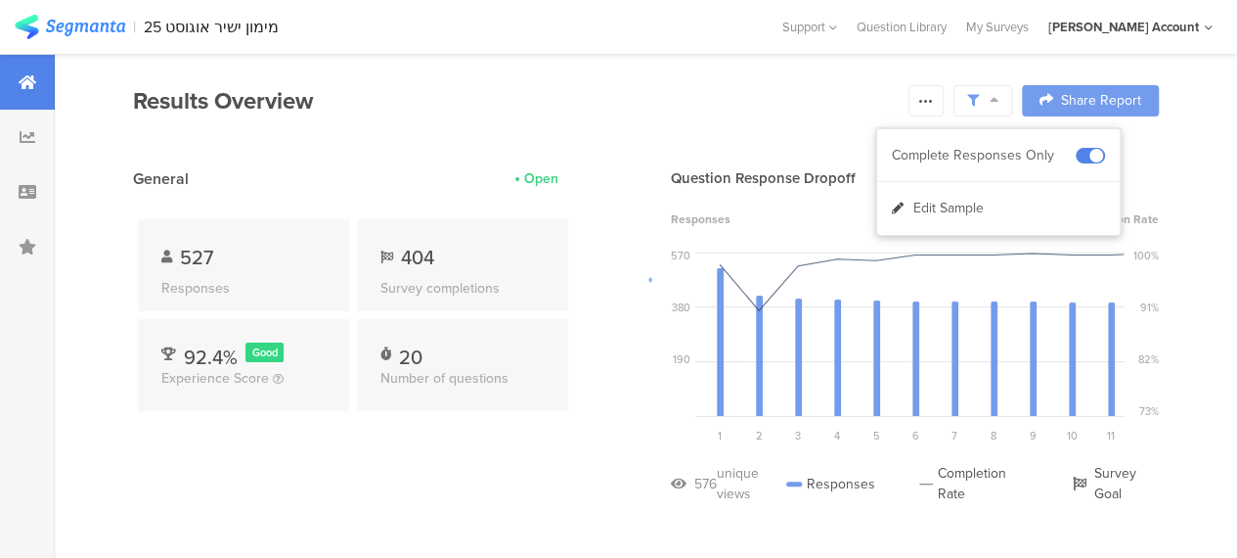
click at [325, 445] on div at bounding box center [618, 279] width 1237 height 558
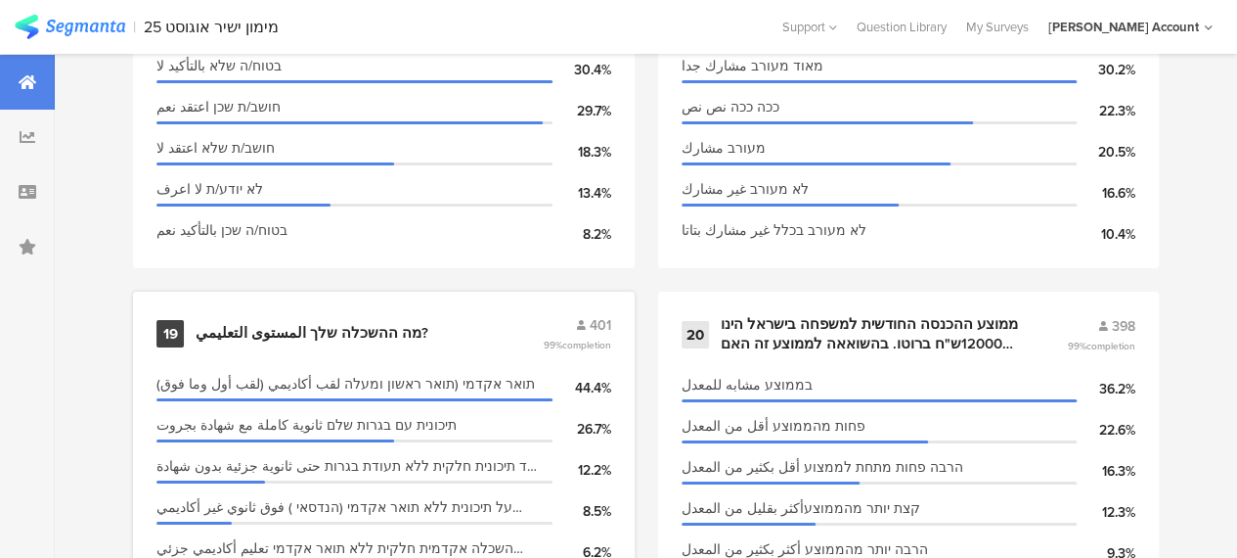
scroll to position [3423, 0]
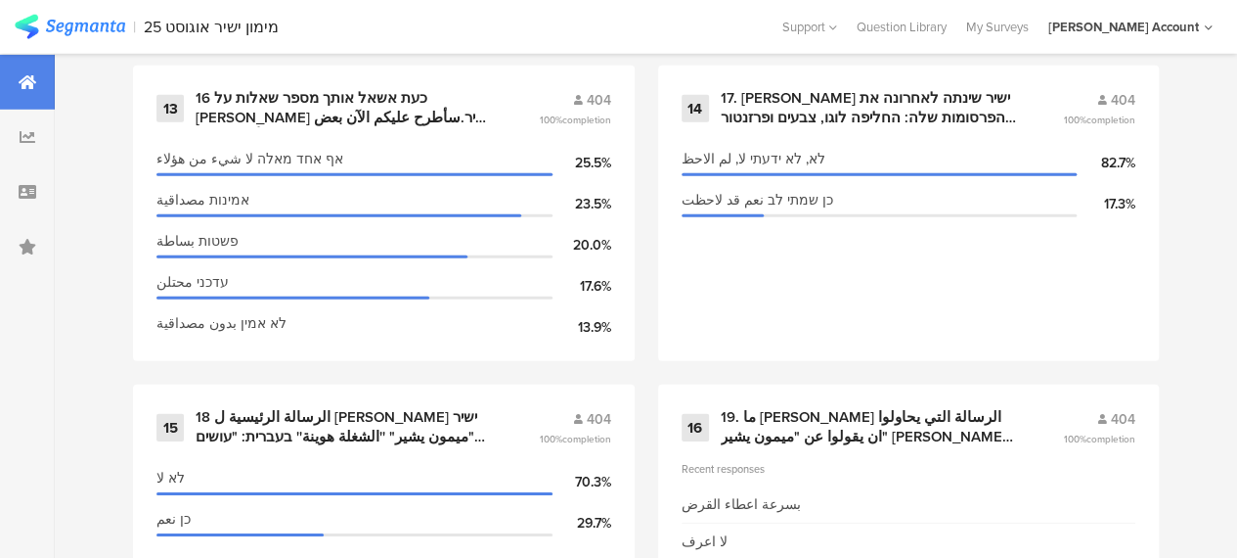
scroll to position [2739, 0]
